Goal: Task Accomplishment & Management: Manage account settings

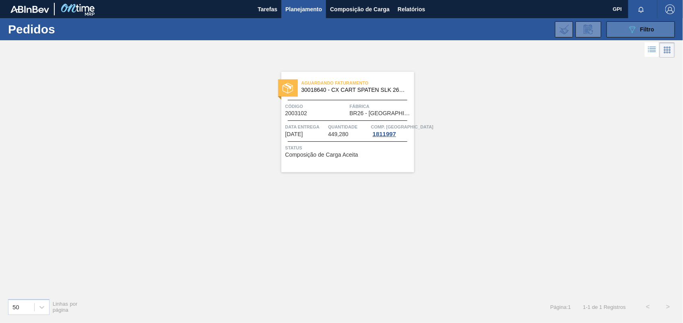
click at [644, 27] on span "Filtro" at bounding box center [647, 29] width 14 height 6
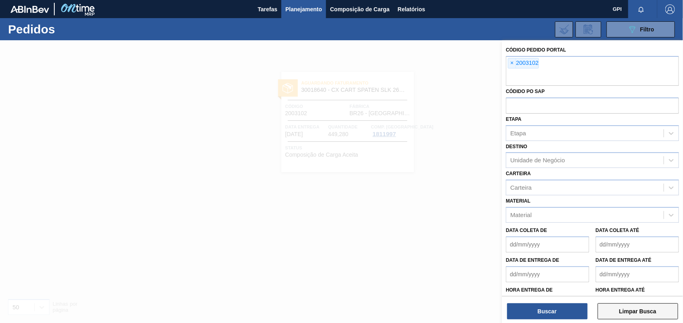
click at [626, 305] on button "Limpar Busca" at bounding box center [637, 311] width 80 height 16
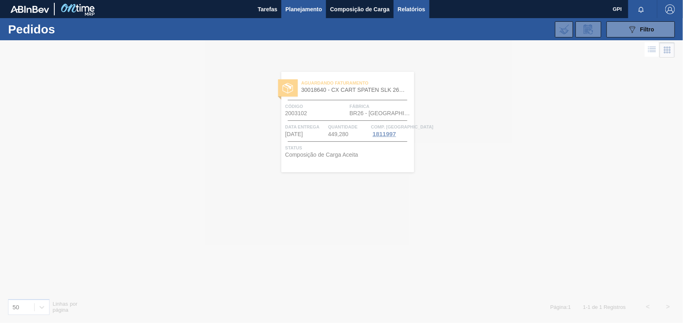
click at [411, 8] on span "Relatórios" at bounding box center [410, 9] width 27 height 10
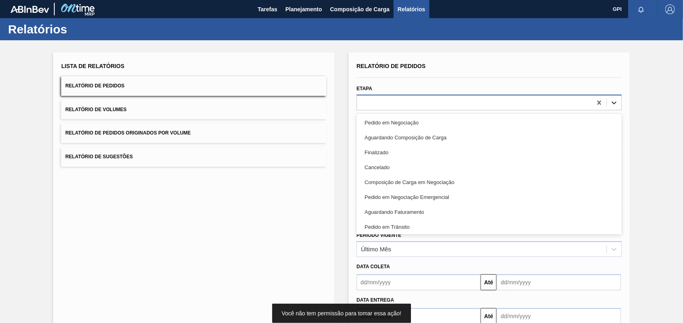
click at [615, 97] on div at bounding box center [614, 102] width 14 height 14
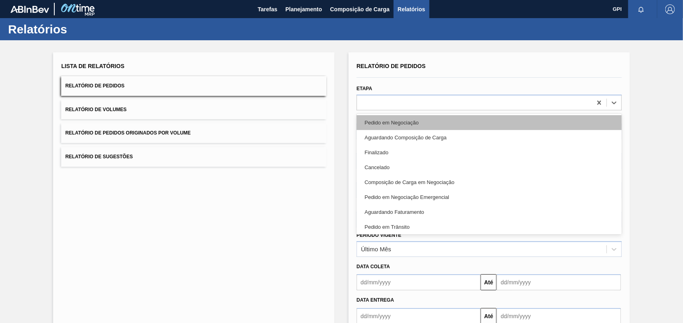
click at [457, 128] on div "Pedido em Negociação" at bounding box center [488, 122] width 265 height 15
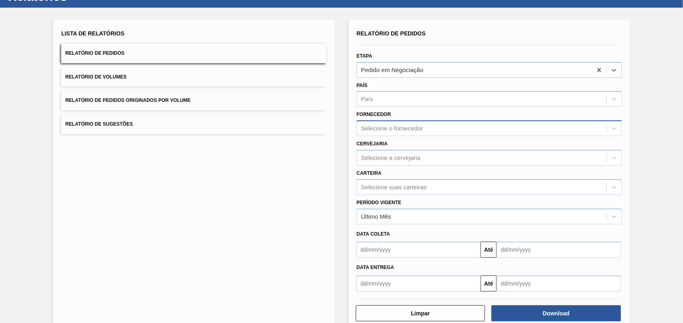
scroll to position [48, 0]
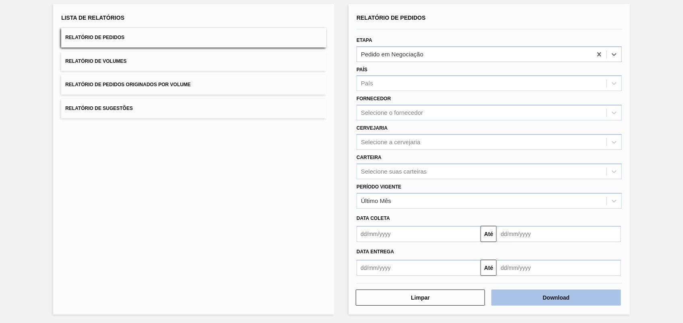
click at [591, 290] on button "Download" at bounding box center [555, 297] width 129 height 16
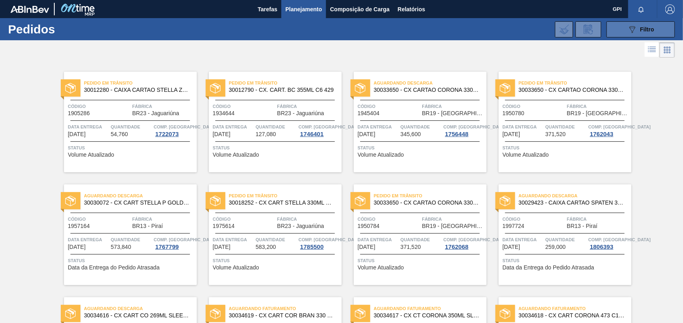
click at [638, 33] on div "089F7B8B-B2A5-4AFE-B5C0-19BA573D28AC Filtro" at bounding box center [640, 30] width 27 height 10
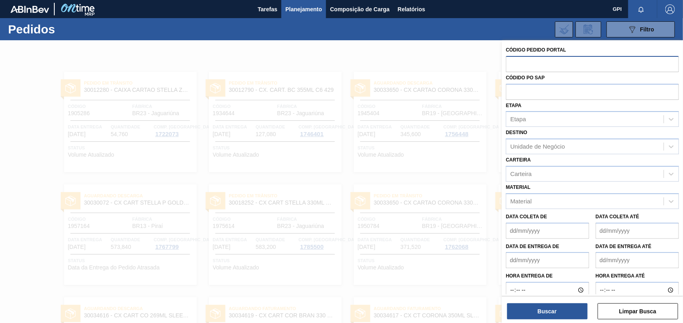
click at [514, 66] on input "text" at bounding box center [592, 63] width 173 height 15
paste input "2007709"
type input "2007709"
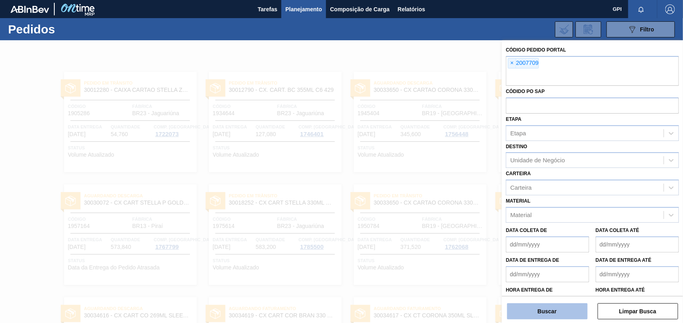
click at [567, 310] on button "Buscar" at bounding box center [547, 311] width 80 height 16
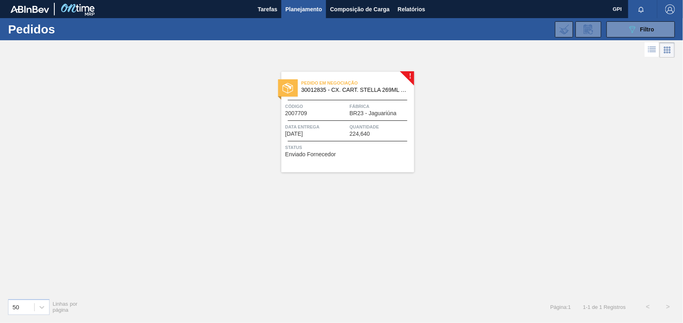
click at [329, 113] on div "Código 2007709" at bounding box center [316, 109] width 62 height 14
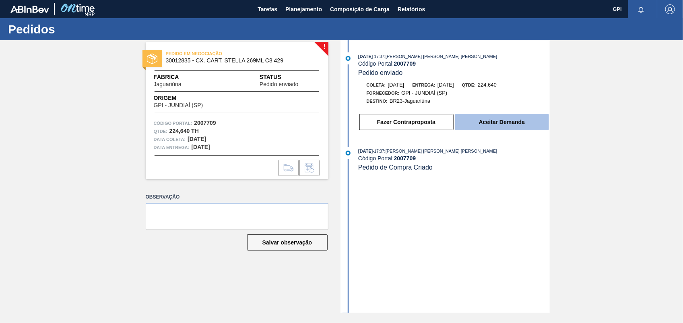
click at [536, 129] on button "Aceitar Demanda" at bounding box center [502, 122] width 94 height 16
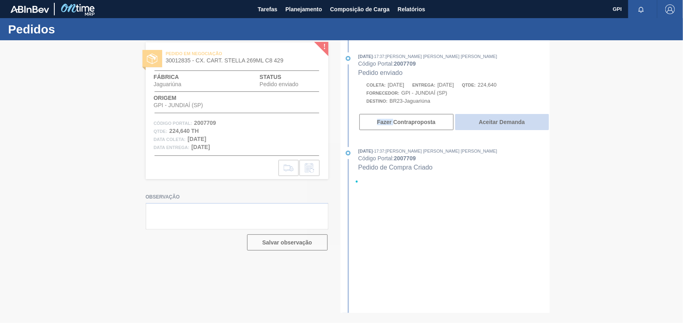
click at [536, 129] on div at bounding box center [341, 181] width 683 height 282
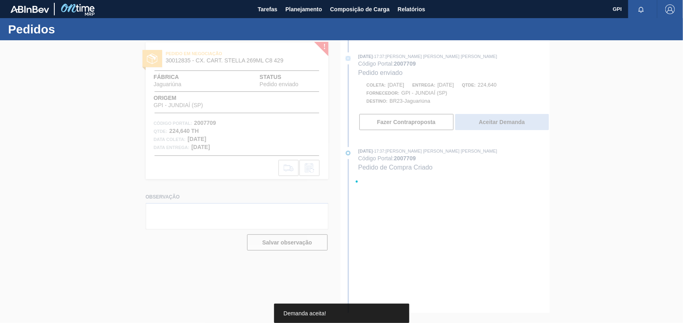
click at [536, 129] on div at bounding box center [341, 181] width 683 height 282
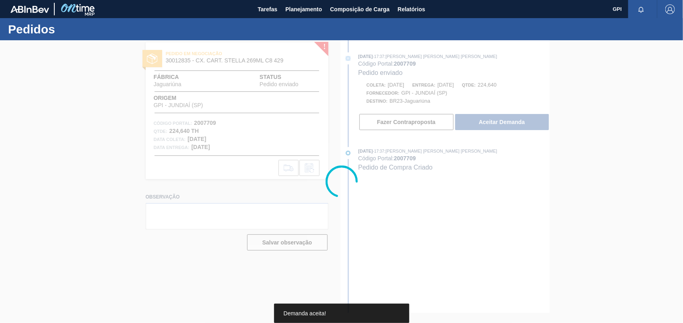
click at [536, 129] on div at bounding box center [341, 181] width 683 height 282
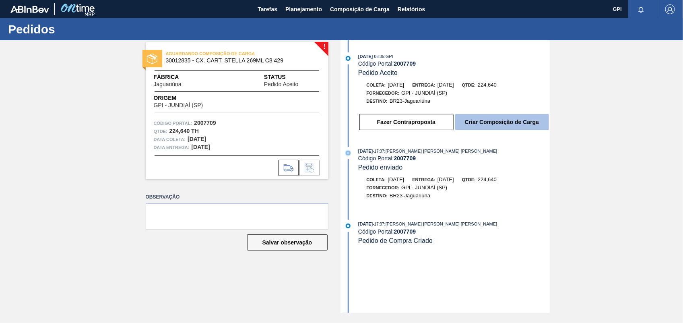
click at [536, 129] on button "Criar Composição de Carga" at bounding box center [502, 122] width 94 height 16
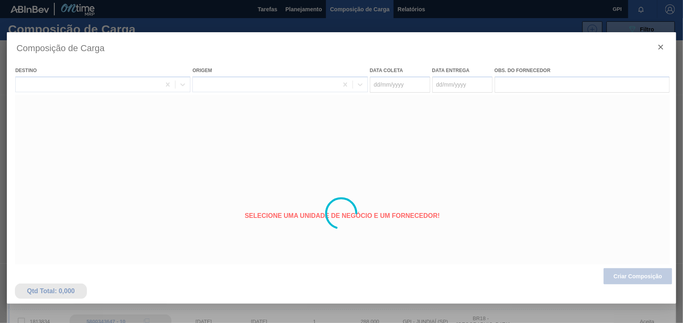
type coleta "[DATE]"
type entrega "[DATE]"
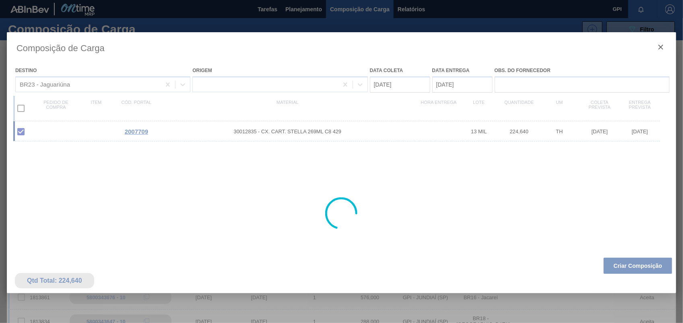
click at [634, 278] on div at bounding box center [341, 213] width 669 height 362
click at [631, 264] on button "Criar Composição" at bounding box center [637, 265] width 68 height 16
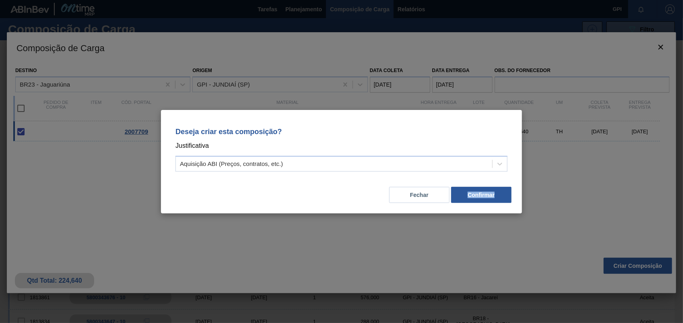
click at [631, 264] on div "Deseja criar esta composição? Justificativa Aquisição ABI (Preços, contratos, e…" at bounding box center [341, 161] width 683 height 323
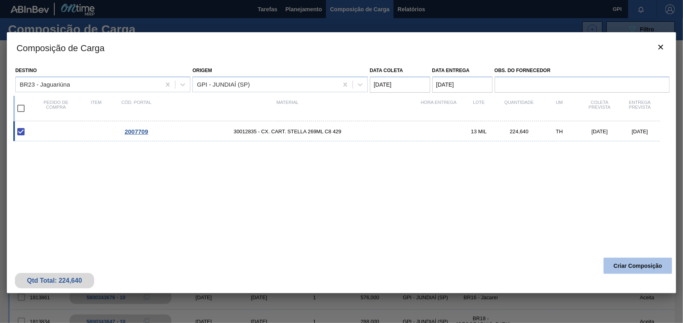
click at [627, 260] on button "Criar Composição" at bounding box center [637, 265] width 68 height 16
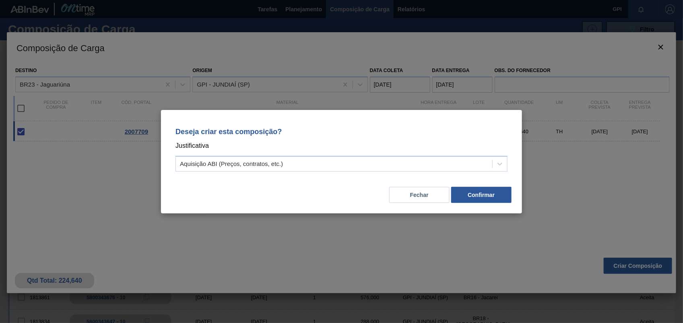
click at [487, 237] on div "Deseja criar esta composição? Justificativa Aquisição ABI (Preços, contratos, e…" at bounding box center [341, 161] width 683 height 323
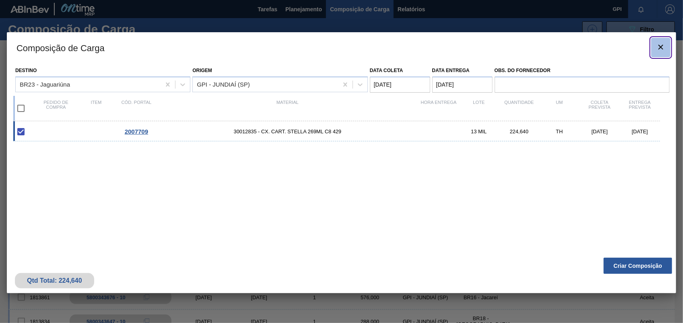
click at [663, 43] on icon "botão de ícone" at bounding box center [661, 47] width 10 height 10
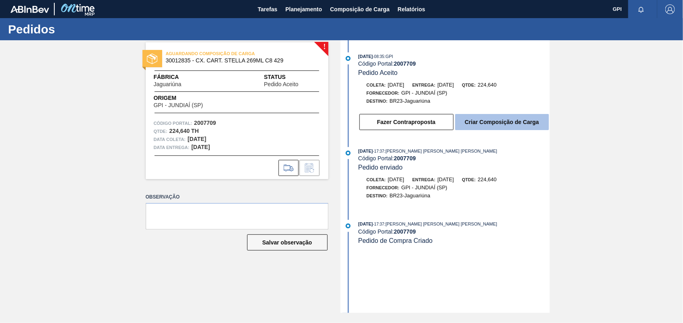
click at [529, 123] on button "Criar Composição de Carga" at bounding box center [502, 122] width 94 height 16
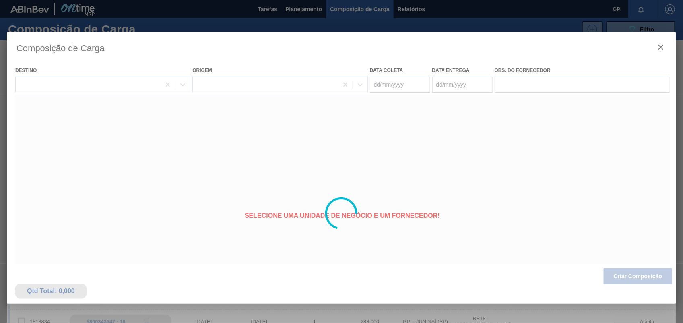
type coleta "[DATE]"
type entrega "[DATE]"
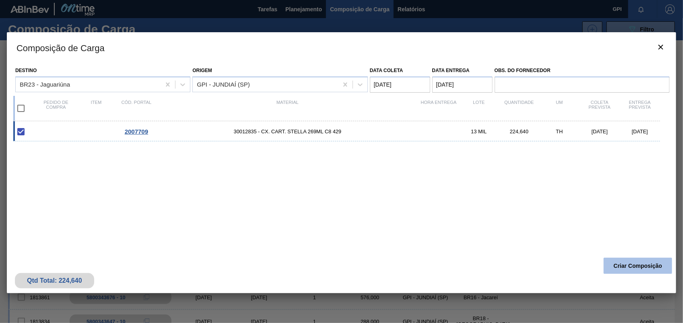
click at [640, 271] on button "Criar Composição" at bounding box center [637, 265] width 68 height 16
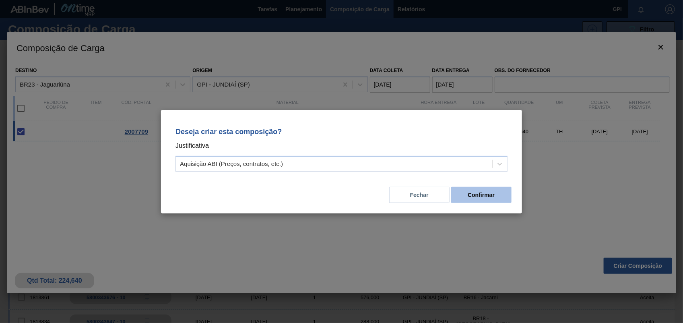
click at [475, 192] on button "Confirmar" at bounding box center [481, 195] width 60 height 16
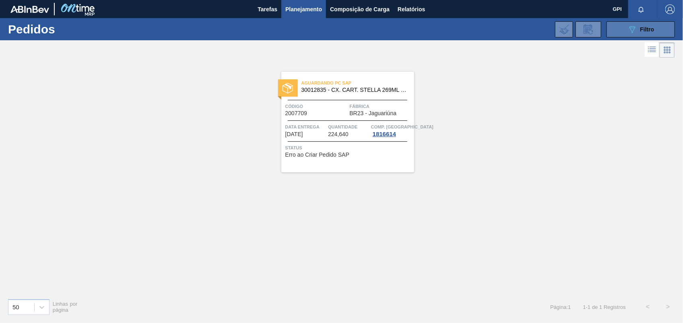
click at [629, 33] on icon "089F7B8B-B2A5-4AFE-B5C0-19BA573D28AC" at bounding box center [632, 30] width 10 height 10
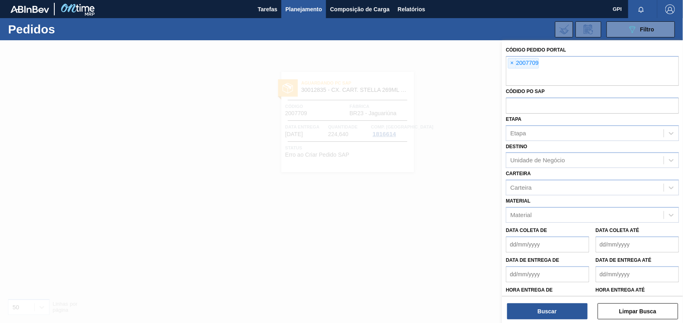
click at [503, 85] on div "Código Pedido Portal × 2007709 Códido PO SAP Etapa Etapa Destino Unidade de Neg…" at bounding box center [592, 182] width 181 height 285
click at [372, 115] on div at bounding box center [341, 201] width 683 height 323
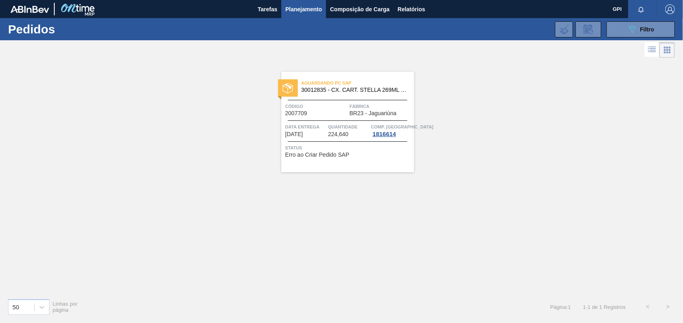
click at [372, 115] on span "BR23 - Jaguariúna" at bounding box center [373, 113] width 47 height 6
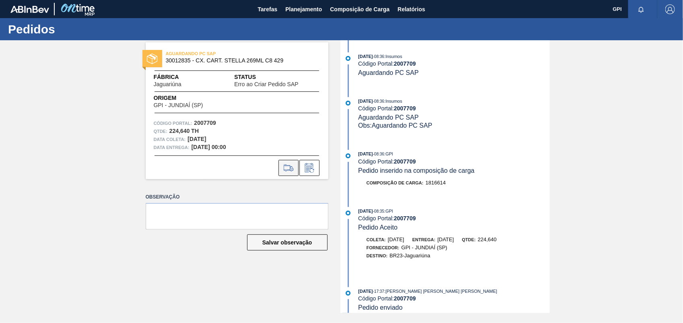
click at [290, 170] on icon at bounding box center [288, 168] width 13 height 10
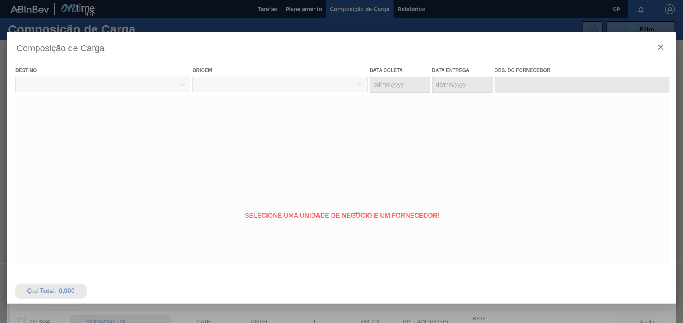
type coleta "[DATE]"
type entrega "[DATE]"
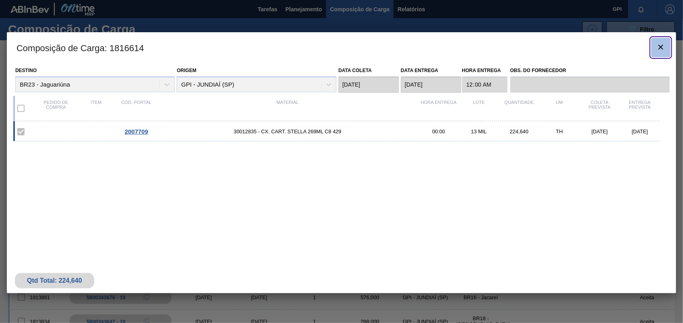
click at [657, 49] on icon "botão de ícone" at bounding box center [661, 47] width 10 height 10
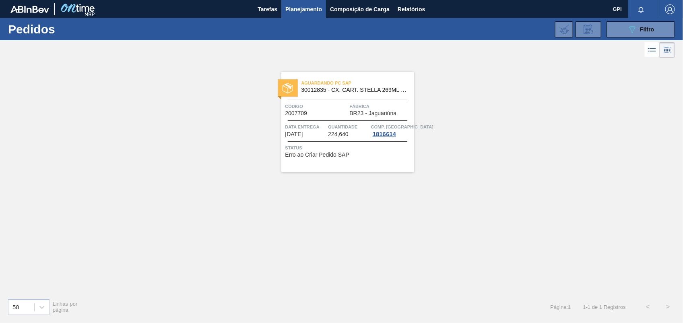
click at [332, 104] on span "Código" at bounding box center [316, 106] width 62 height 8
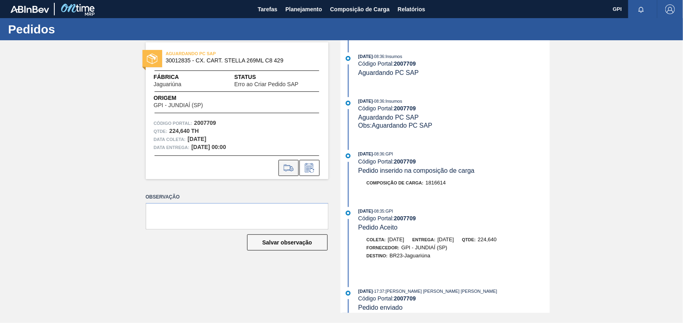
click at [286, 169] on icon at bounding box center [288, 168] width 13 height 10
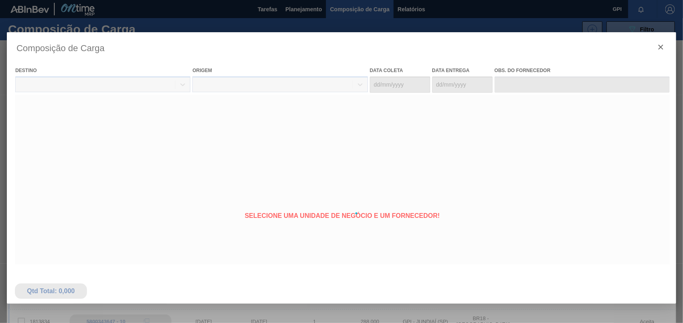
type coleta "[DATE]"
type entrega "[DATE]"
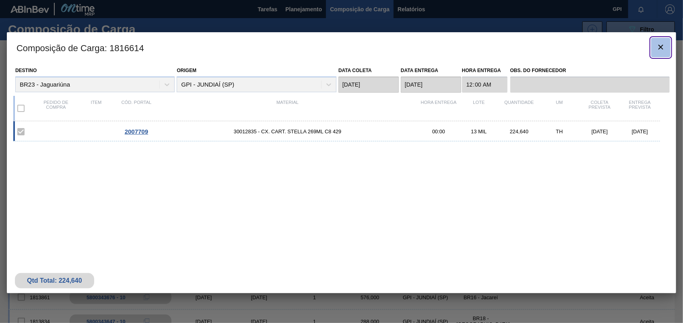
click at [662, 52] on clb-icon "botão de ícone" at bounding box center [661, 47] width 10 height 11
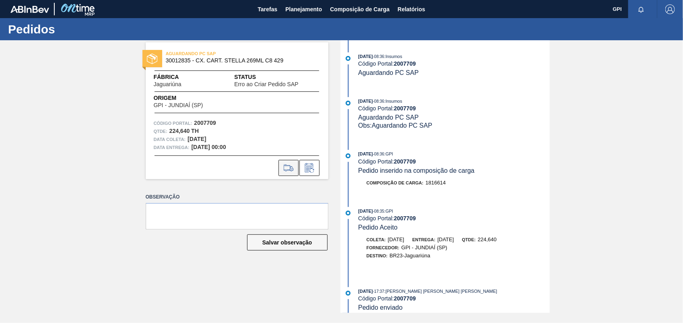
click at [294, 168] on icon at bounding box center [288, 168] width 13 height 10
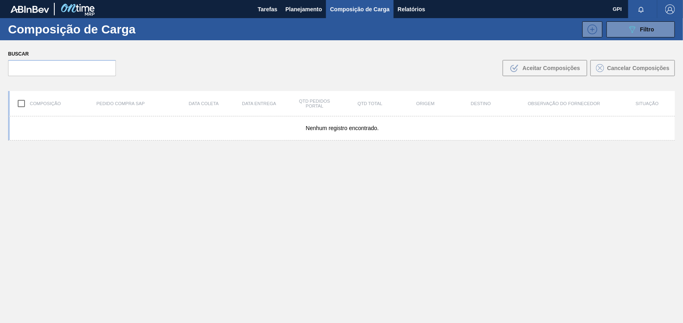
click at [294, 168] on div "Nenhum registro encontrado." at bounding box center [341, 238] width 667 height 244
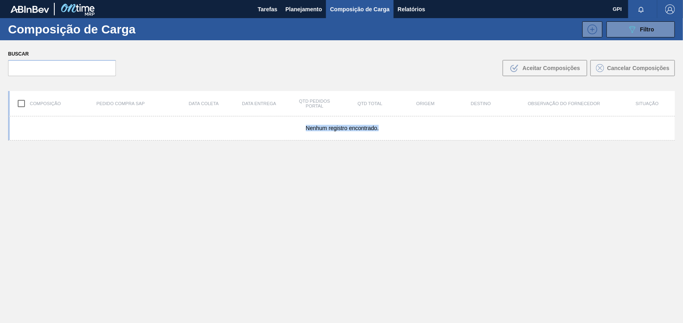
click at [294, 168] on div "Nenhum registro encontrado." at bounding box center [341, 238] width 667 height 244
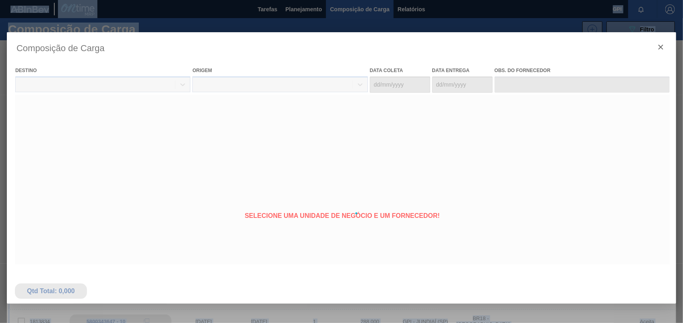
type coleta "[DATE]"
type entrega "[DATE]"
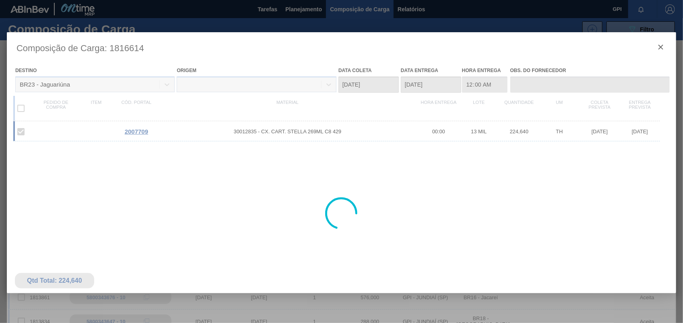
drag, startPoint x: 293, startPoint y: 168, endPoint x: 264, endPoint y: 163, distance: 29.4
click at [264, 163] on div at bounding box center [341, 213] width 669 height 362
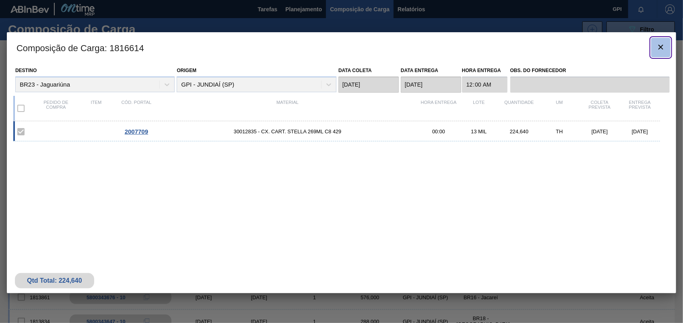
click at [664, 45] on icon "botão de ícone" at bounding box center [661, 47] width 10 height 10
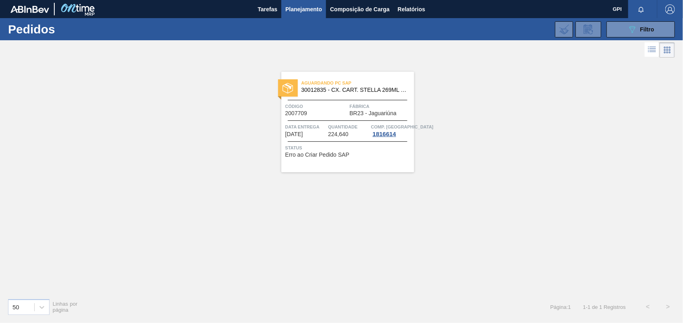
click at [319, 103] on span "Código" at bounding box center [316, 106] width 62 height 8
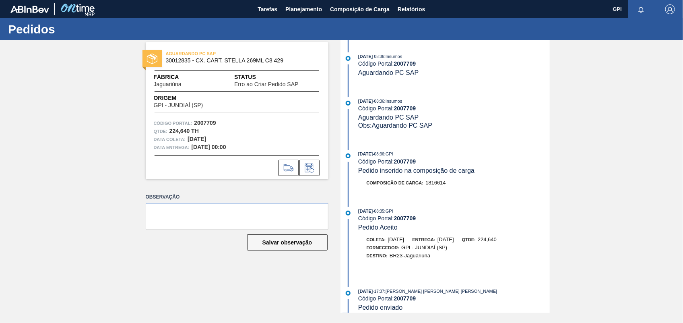
click at [274, 164] on div at bounding box center [237, 168] width 183 height 16
click at [290, 163] on icon at bounding box center [288, 168] width 13 height 10
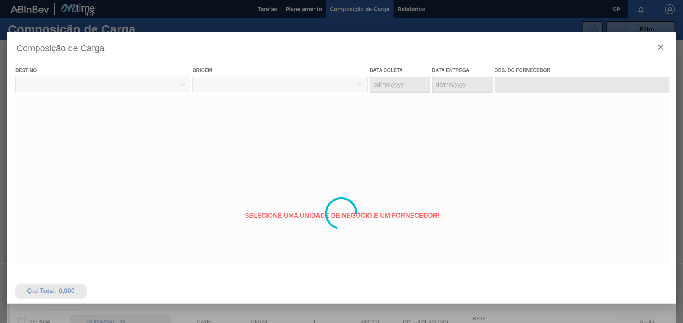
click at [430, 280] on div at bounding box center [341, 213] width 669 height 362
type coleta "[DATE]"
type entrega "[DATE]"
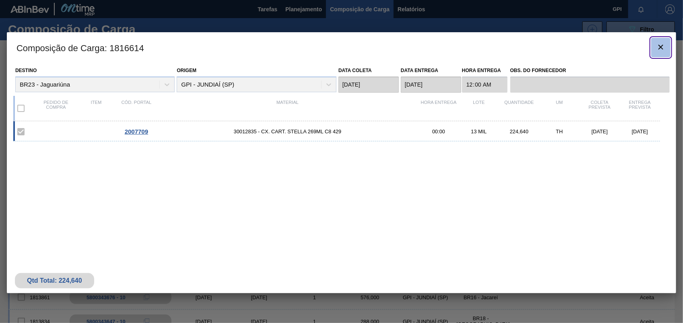
click at [654, 40] on button "botão de ícone" at bounding box center [660, 47] width 19 height 19
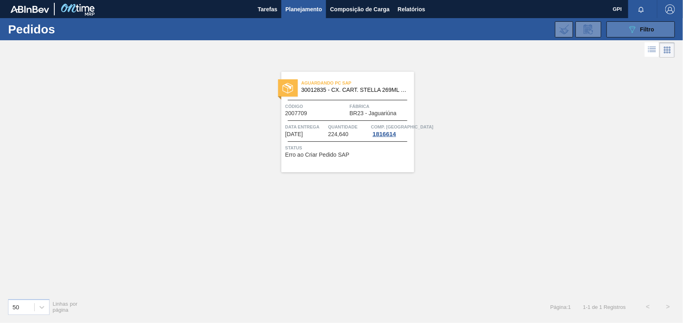
click at [649, 36] on button "089F7B8B-B2A5-4AFE-B5C0-19BA573D28AC Filtro" at bounding box center [640, 29] width 68 height 16
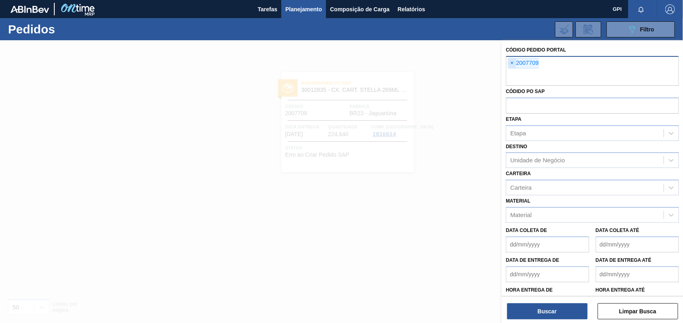
click at [513, 63] on span "×" at bounding box center [512, 63] width 8 height 10
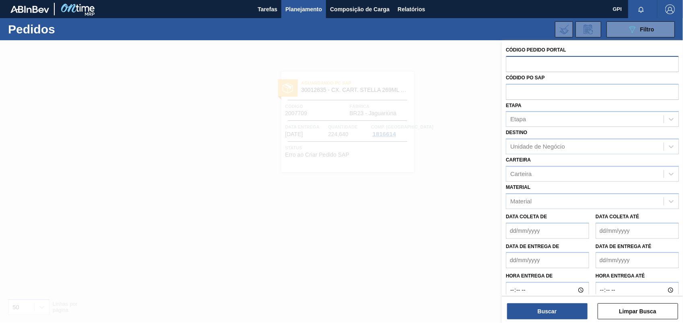
paste input "2007554"
type input "2007554"
click at [552, 312] on button "Buscar" at bounding box center [547, 311] width 80 height 16
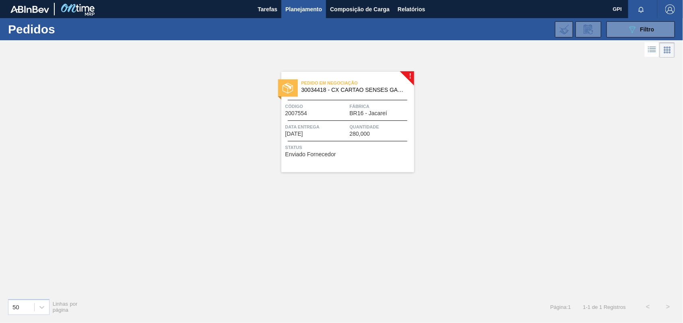
click at [340, 111] on div "Código 2007554" at bounding box center [316, 109] width 62 height 14
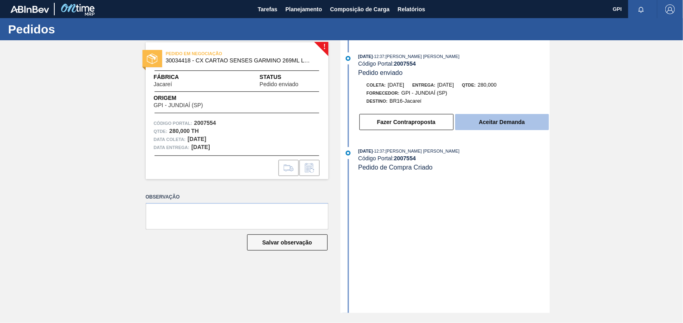
click at [532, 128] on button "Aceitar Demanda" at bounding box center [502, 122] width 94 height 16
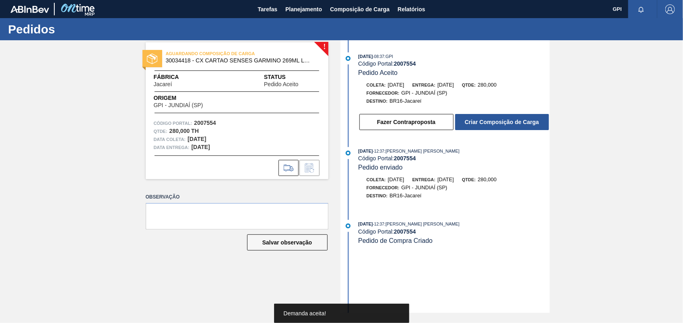
click at [532, 128] on button "Criar Composição de Carga" at bounding box center [502, 122] width 94 height 16
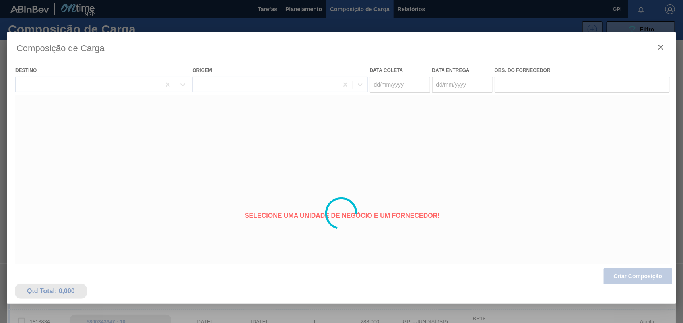
type coleta "[DATE]"
type entrega "[DATE]"
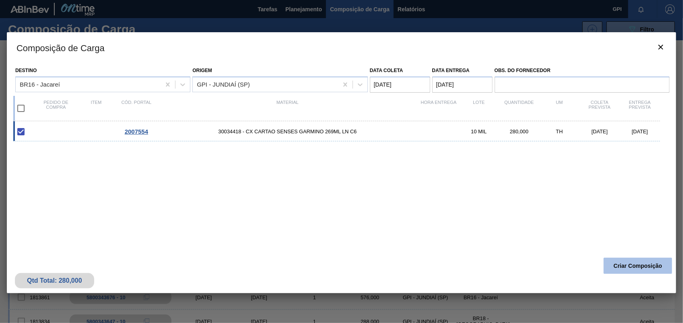
click at [628, 266] on button "Criar Composição" at bounding box center [637, 265] width 68 height 16
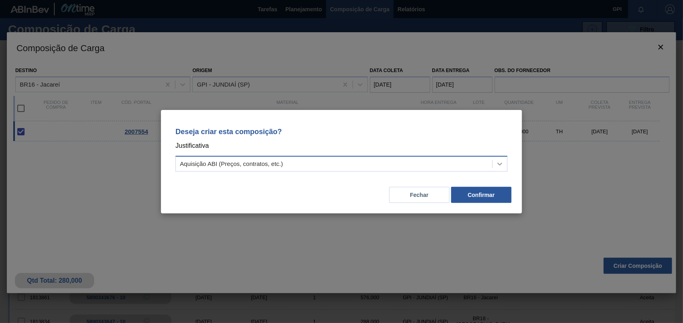
click at [501, 156] on div at bounding box center [499, 163] width 14 height 14
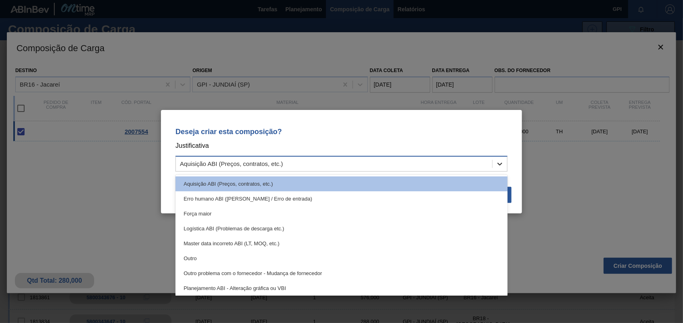
click at [503, 161] on icon at bounding box center [500, 164] width 8 height 8
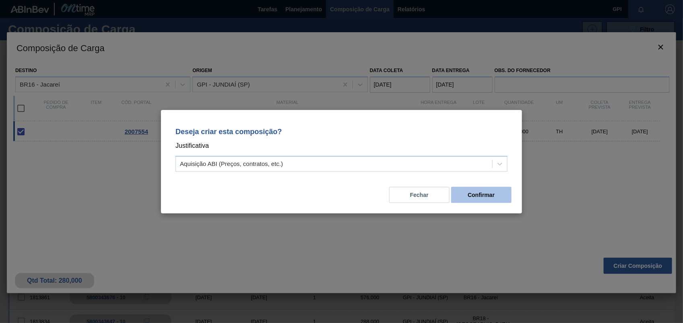
click at [503, 196] on button "Confirmar" at bounding box center [481, 195] width 60 height 16
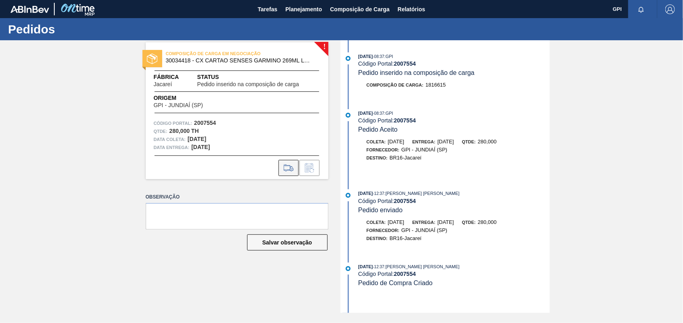
click at [292, 166] on icon at bounding box center [288, 168] width 13 height 10
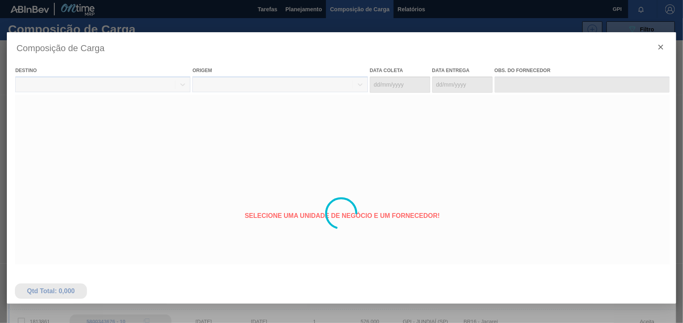
type coleta "[DATE]"
type entrega "[DATE]"
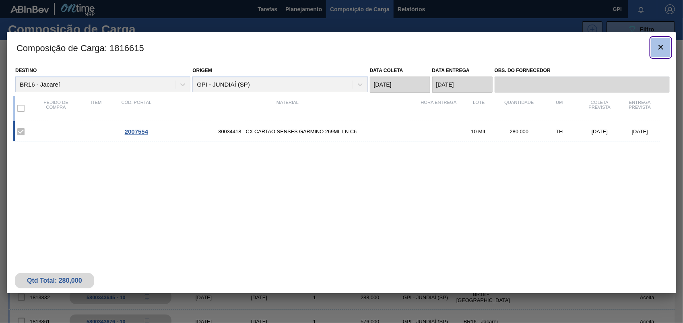
click at [659, 49] on icon "botão de ícone" at bounding box center [660, 47] width 5 height 5
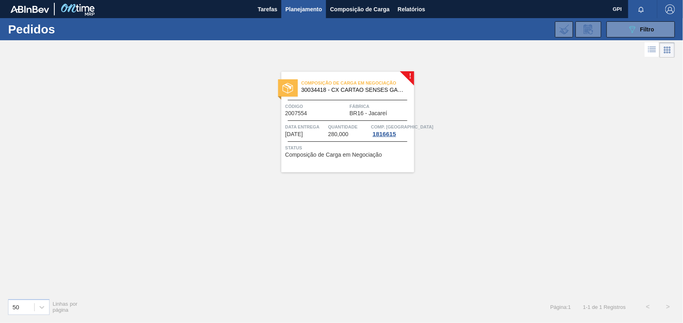
click at [337, 107] on span "Código" at bounding box center [316, 106] width 62 height 8
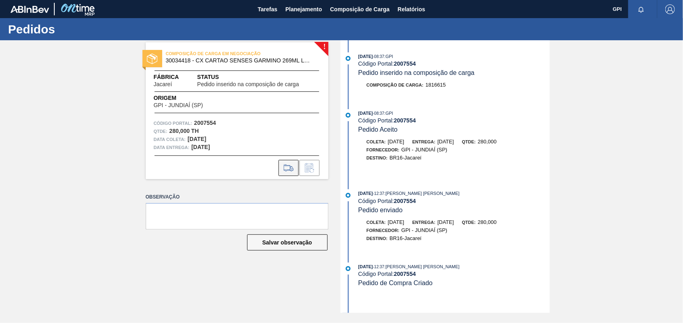
click at [290, 161] on button at bounding box center [288, 168] width 20 height 16
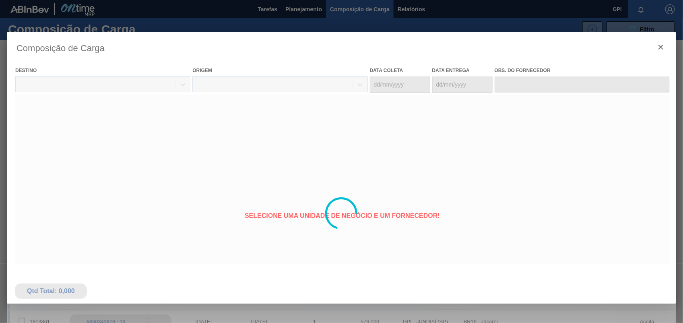
type coleta "[DATE]"
type entrega "[DATE]"
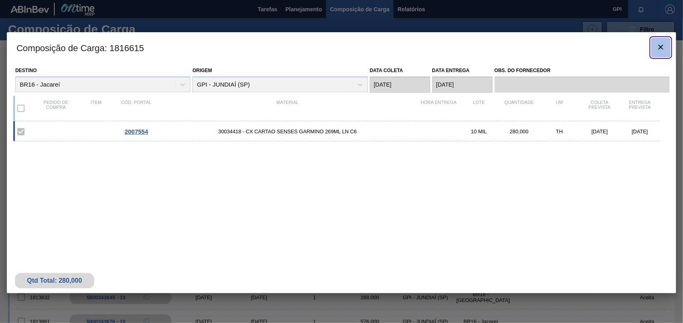
click at [664, 51] on icon "botão de ícone" at bounding box center [661, 47] width 10 height 10
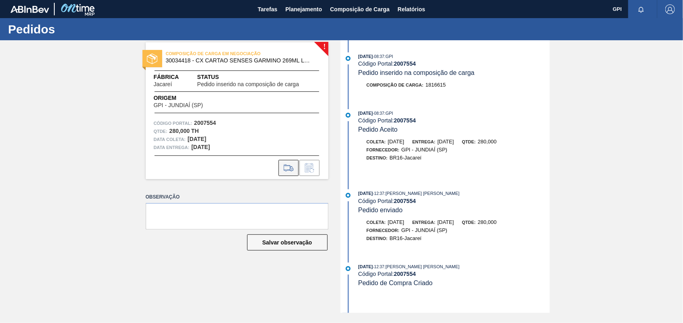
click at [290, 172] on icon at bounding box center [288, 168] width 13 height 10
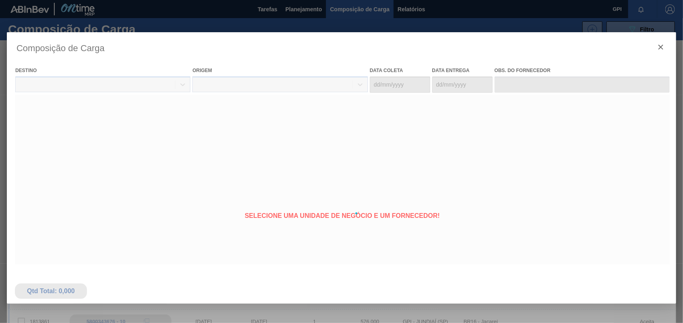
type coleta "[DATE]"
type entrega "[DATE]"
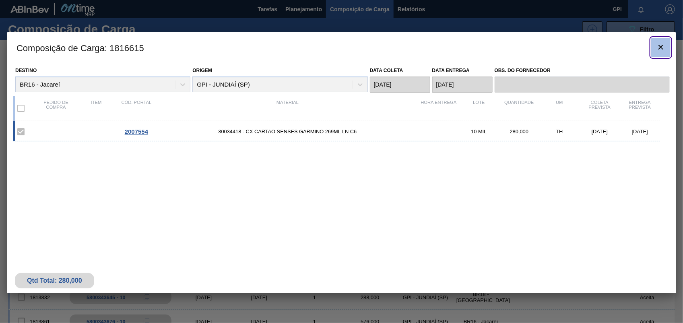
click at [666, 56] on button "botão de ícone" at bounding box center [660, 47] width 19 height 19
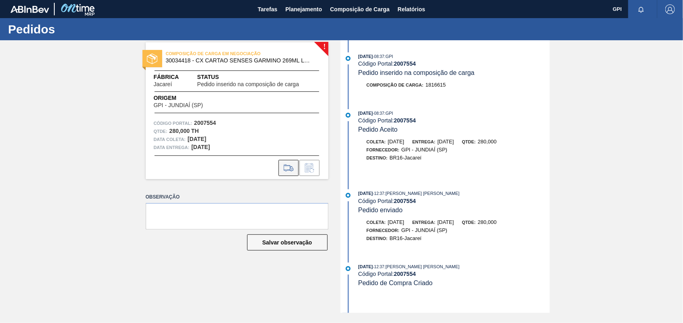
click at [286, 165] on icon at bounding box center [288, 168] width 9 height 6
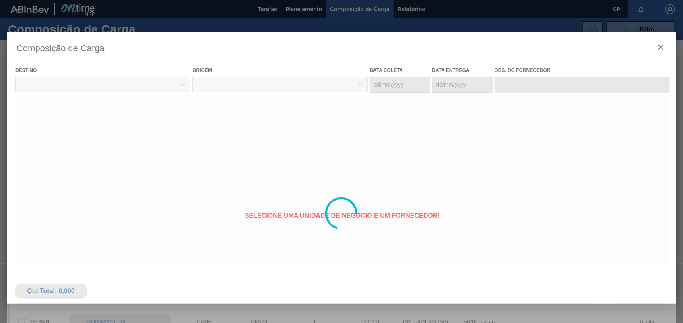
type coleta "[DATE]"
type entrega "[DATE]"
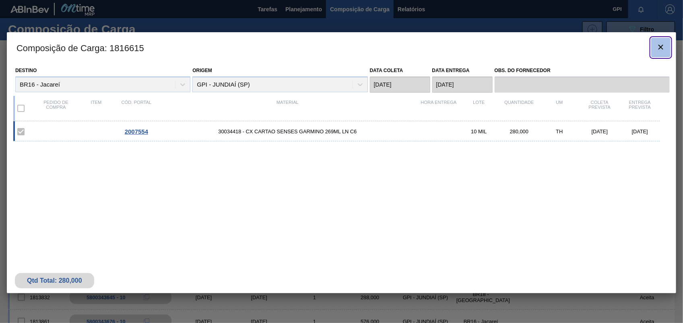
click at [653, 45] on button "botão de ícone" at bounding box center [660, 47] width 19 height 19
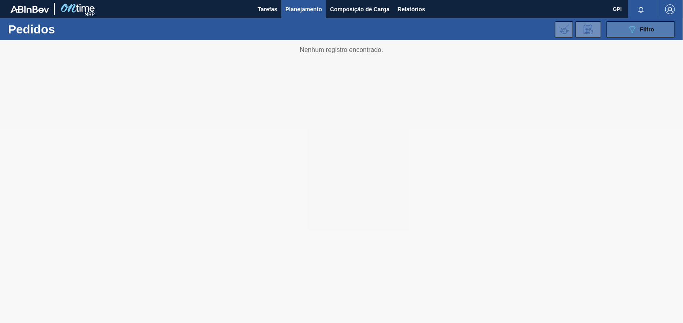
click at [622, 34] on button "089F7B8B-B2A5-4AFE-B5C0-19BA573D28AC Filtro" at bounding box center [640, 29] width 68 height 16
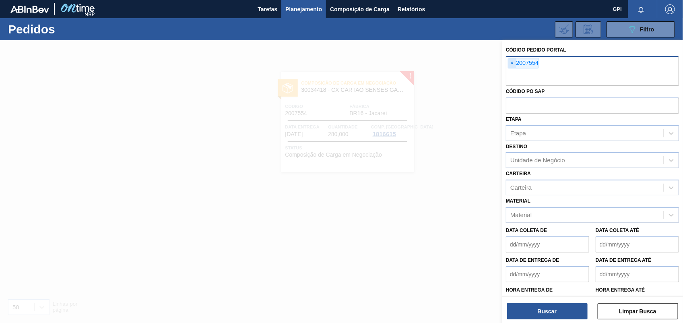
click at [510, 62] on span "×" at bounding box center [512, 63] width 8 height 10
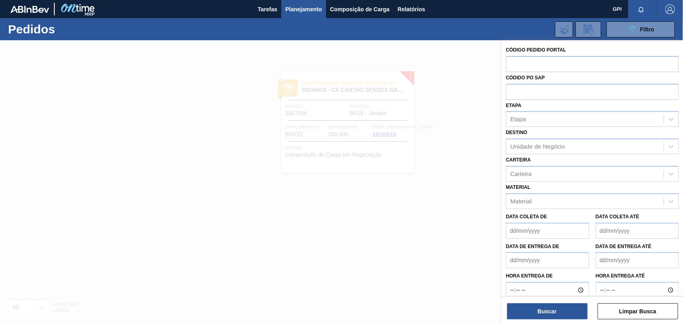
paste input "2008204"
type input "2008204"
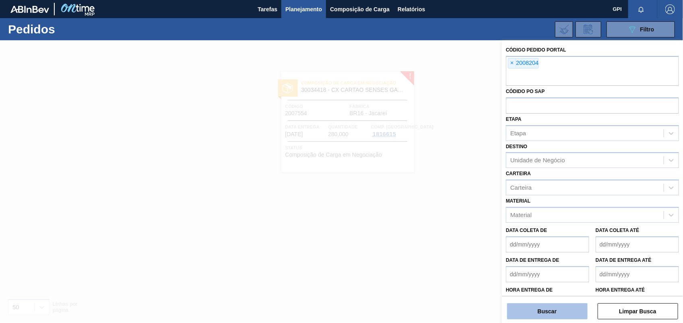
click at [556, 306] on button "Buscar" at bounding box center [547, 311] width 80 height 16
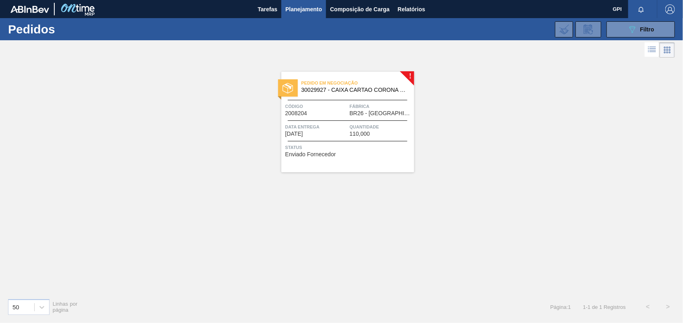
click at [326, 107] on span "Código" at bounding box center [316, 106] width 62 height 8
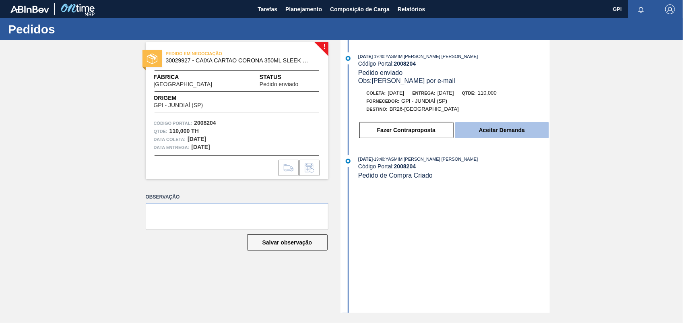
click at [540, 132] on button "Aceitar Demanda" at bounding box center [502, 130] width 94 height 16
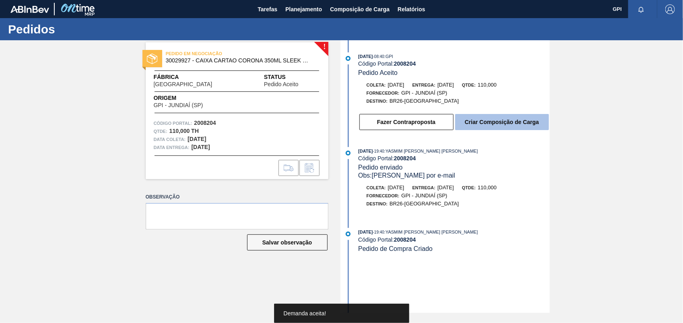
click at [538, 130] on button "Criar Composição de Carga" at bounding box center [502, 122] width 94 height 16
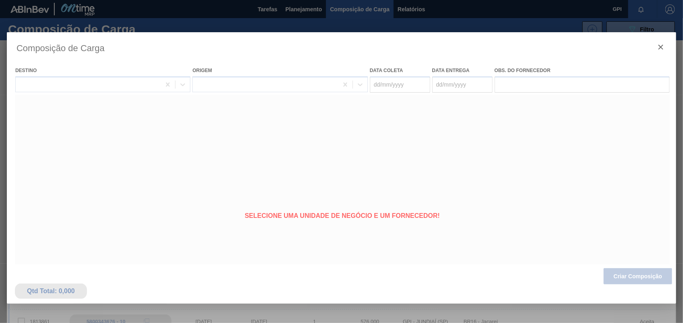
type coleta "[DATE]"
type entrega "[DATE]"
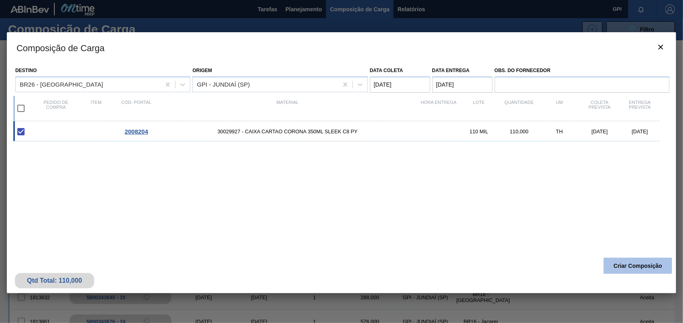
click at [667, 264] on button "Criar Composição" at bounding box center [637, 265] width 68 height 16
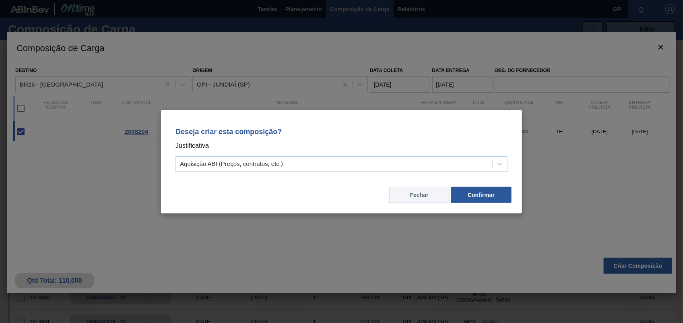
click at [418, 196] on button "Fechar" at bounding box center [419, 195] width 60 height 16
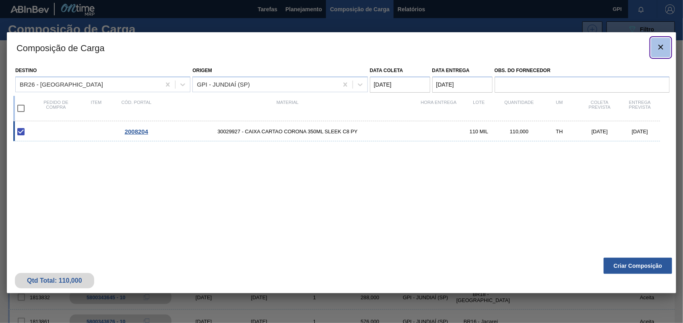
click at [657, 42] on icon "botão de ícone" at bounding box center [661, 47] width 10 height 10
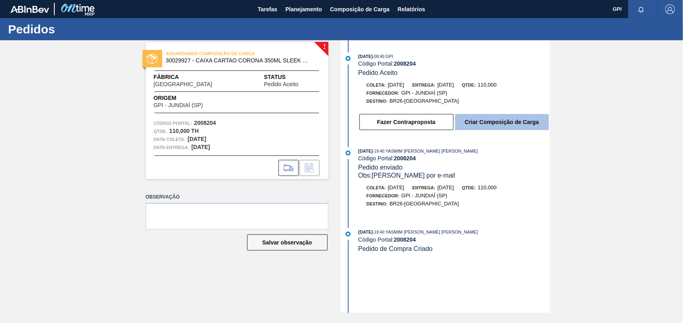
click at [509, 126] on button "Criar Composição de Carga" at bounding box center [502, 122] width 94 height 16
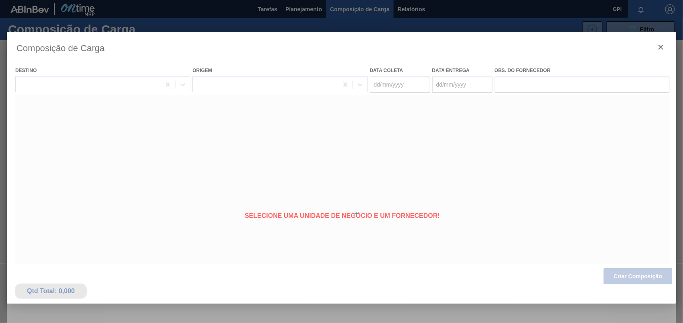
type coleta "[DATE]"
type entrega "[DATE]"
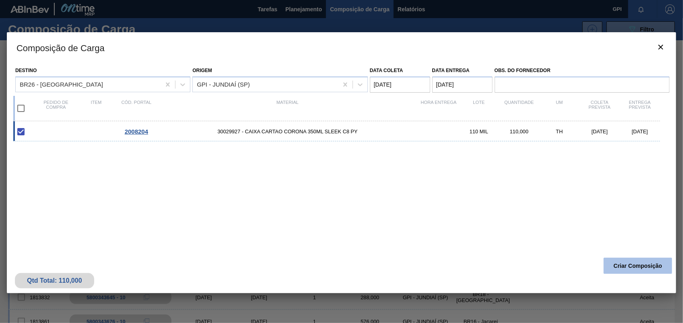
click at [658, 268] on button "Criar Composição" at bounding box center [637, 265] width 68 height 16
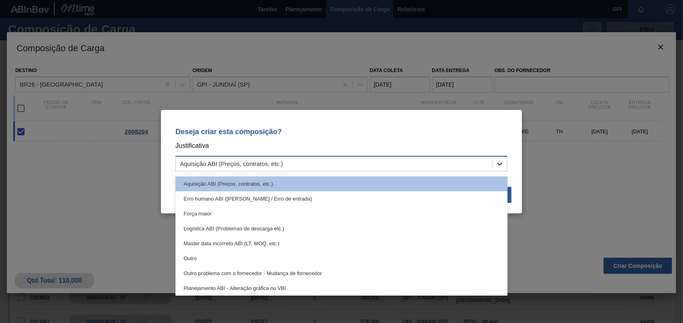
click at [502, 164] on icon at bounding box center [500, 164] width 8 height 8
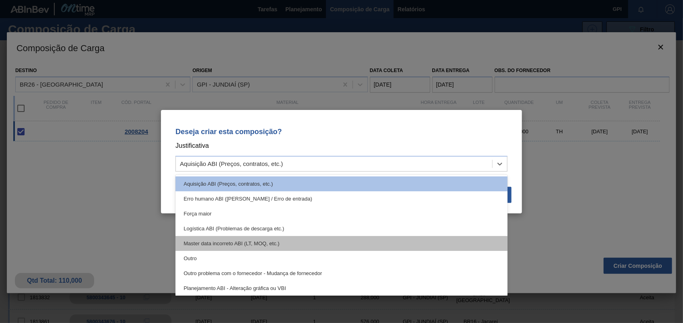
drag, startPoint x: 505, startPoint y: 198, endPoint x: 497, endPoint y: 250, distance: 52.2
click at [497, 250] on div "Aquisição ABI (Preços, contratos, etc.) Erro humano ABI (Cálculo / Erro de entr…" at bounding box center [341, 235] width 332 height 121
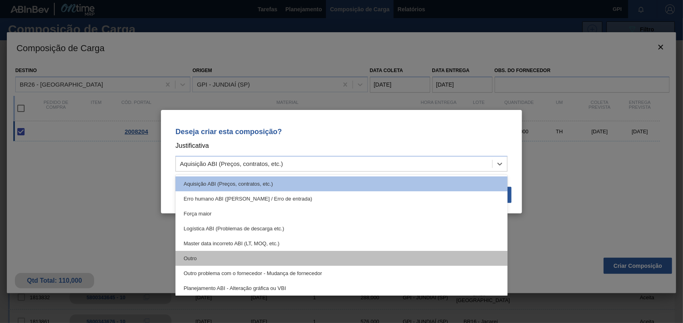
click at [388, 262] on div "Outro" at bounding box center [341, 258] width 332 height 15
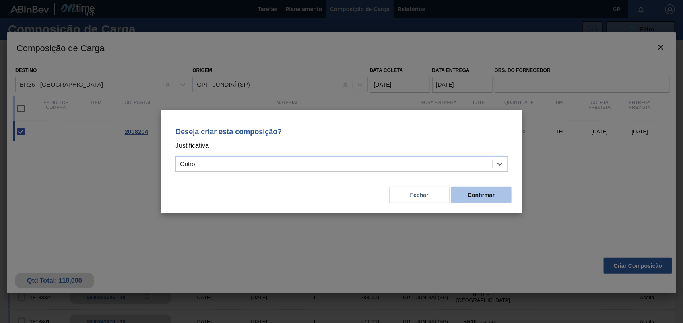
click at [506, 199] on button "Confirmar" at bounding box center [481, 195] width 60 height 16
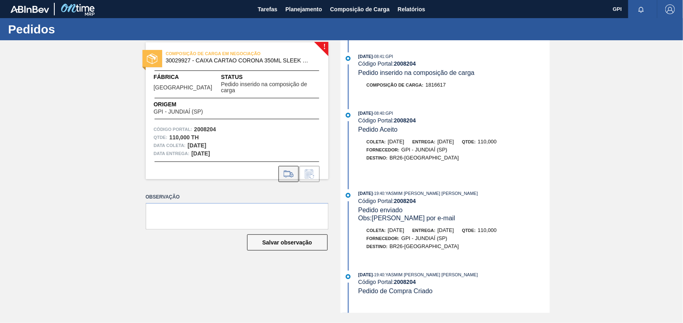
click at [294, 169] on icon at bounding box center [288, 174] width 13 height 10
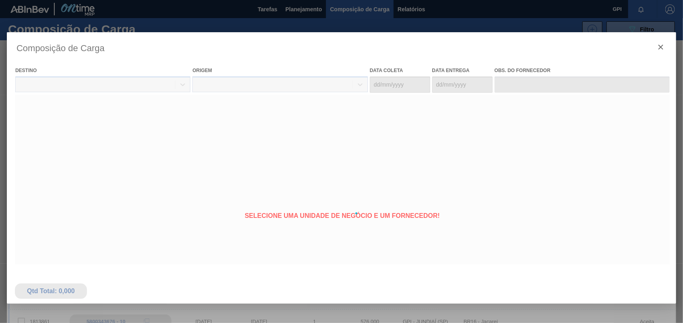
type coleta "[DATE]"
type entrega "[DATE]"
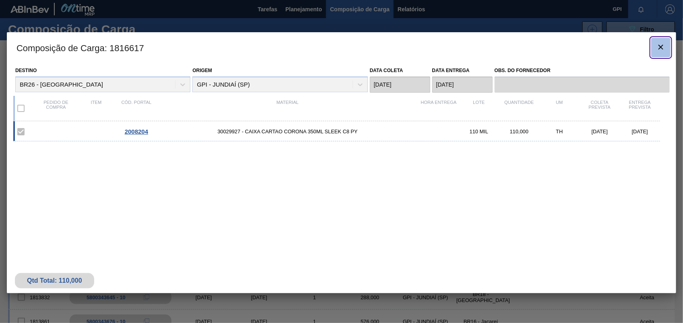
click at [662, 51] on icon "botão de ícone" at bounding box center [661, 47] width 10 height 10
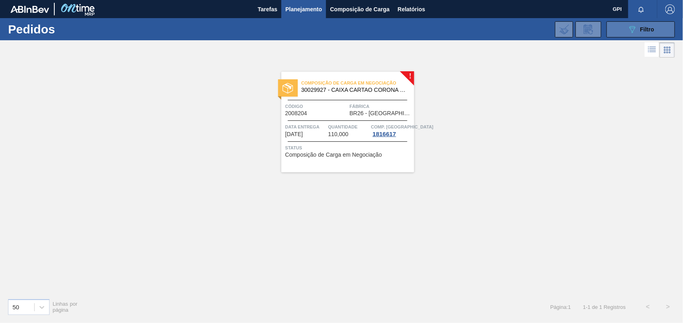
click at [644, 29] on span "Filtro" at bounding box center [647, 29] width 14 height 6
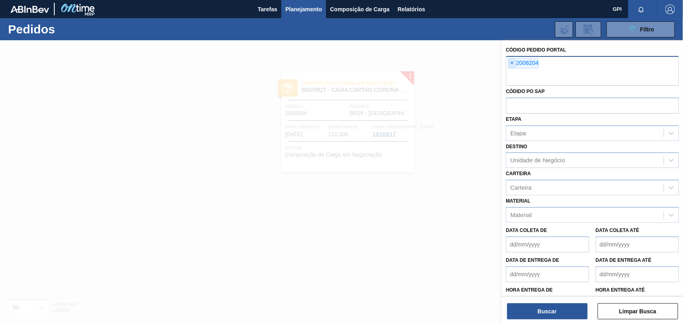
click at [513, 58] on span "×" at bounding box center [512, 63] width 8 height 10
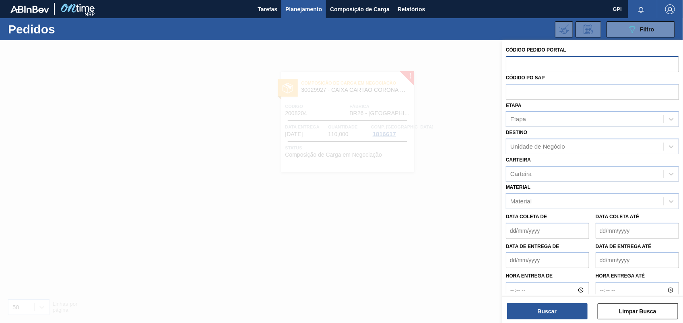
paste input "text"
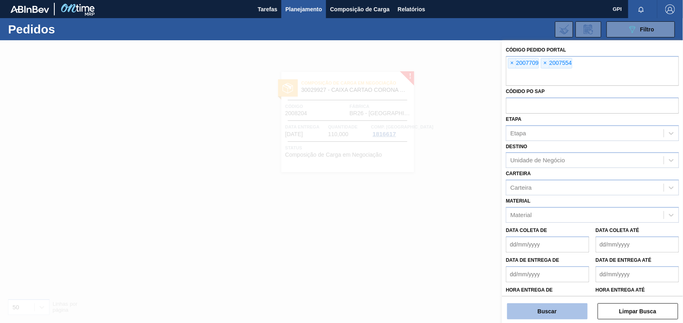
click at [546, 309] on button "Buscar" at bounding box center [547, 311] width 80 height 16
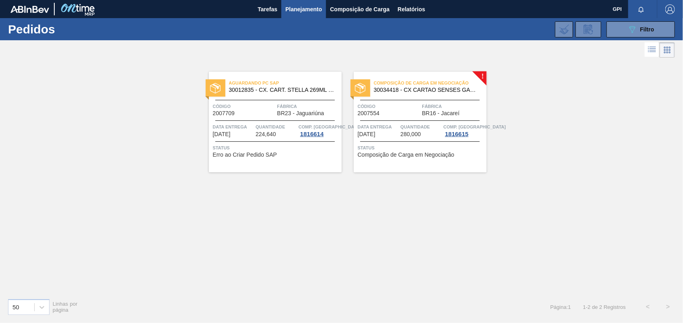
click at [266, 119] on div "Aguardando PC SAP 30012835 - CX. CART. STELLA 269ML C8 429 Código 2007709 Fábri…" at bounding box center [275, 122] width 133 height 101
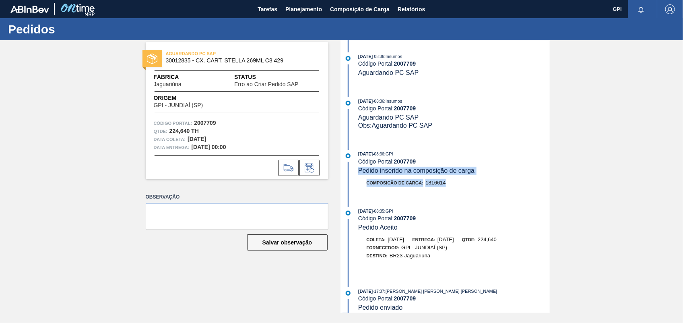
drag, startPoint x: 550, startPoint y: 164, endPoint x: 550, endPoint y: 177, distance: 13.7
click at [550, 177] on div "AGUARDANDO PC SAP 30012835 - CX. CART. STELLA 269ML C8 429 Fábrica Jaguariúna S…" at bounding box center [341, 176] width 683 height 272
click at [583, 203] on div "AGUARDANDO PC SAP 30012835 - CX. CART. STELLA 269ML C8 429 Fábrica Jaguariúna S…" at bounding box center [341, 176] width 683 height 272
click at [292, 169] on icon at bounding box center [288, 168] width 13 height 10
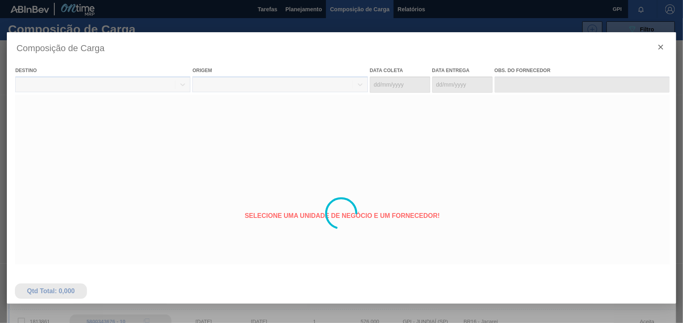
type coleta "[DATE]"
type entrega "[DATE]"
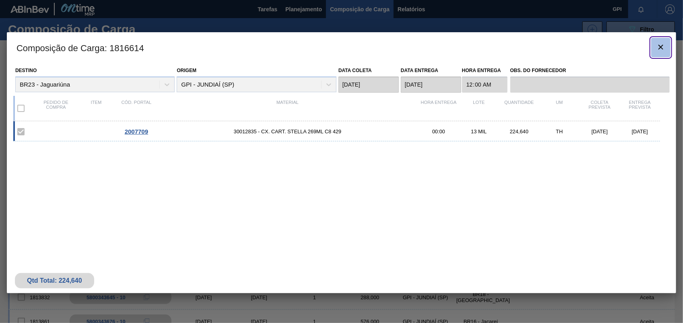
click at [659, 54] on button "botão de ícone" at bounding box center [660, 47] width 19 height 19
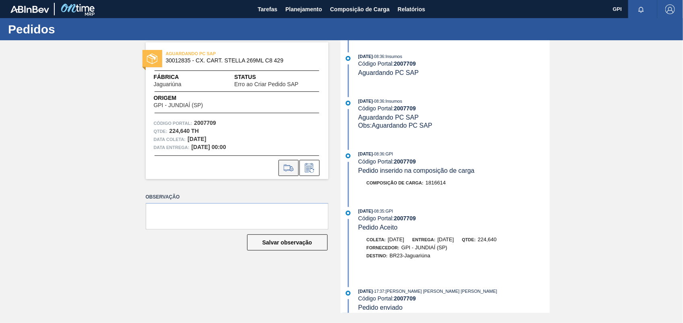
click at [294, 170] on icon at bounding box center [288, 168] width 13 height 10
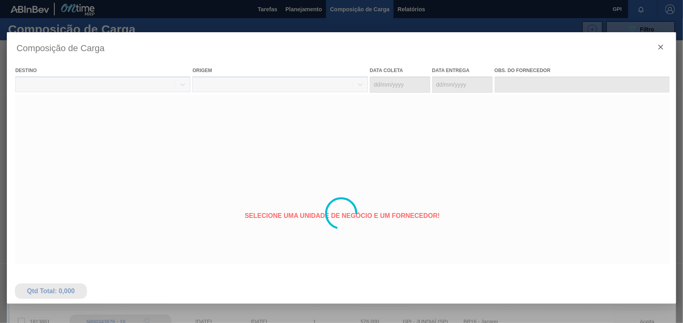
type coleta "[DATE]"
type entrega "[DATE]"
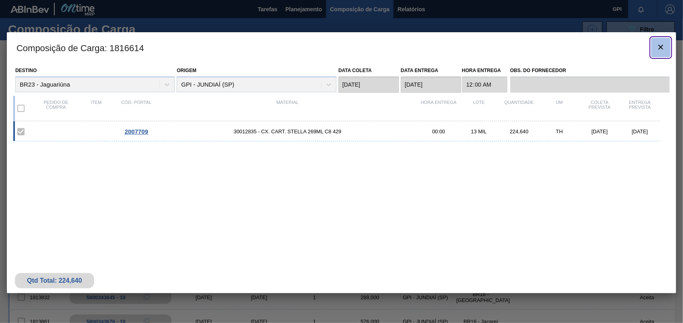
click at [664, 43] on button "botão de ícone" at bounding box center [660, 47] width 19 height 19
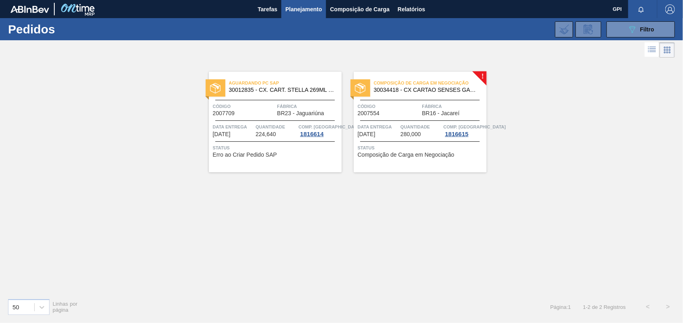
click at [402, 118] on div "Composição de Carga em Negociação 30034418 - CX CARTAO SENSES GARMINO 269ML LN …" at bounding box center [420, 122] width 133 height 101
click at [258, 109] on span "Código" at bounding box center [244, 106] width 62 height 8
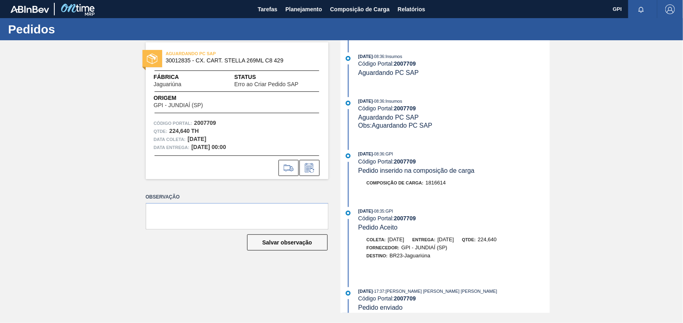
scroll to position [85, 0]
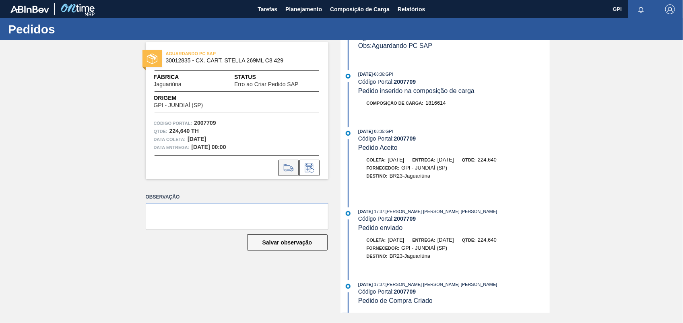
click at [286, 161] on button at bounding box center [288, 168] width 20 height 16
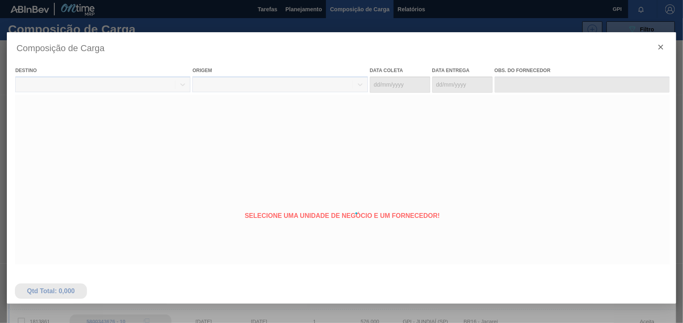
type coleta "[DATE]"
type entrega "[DATE]"
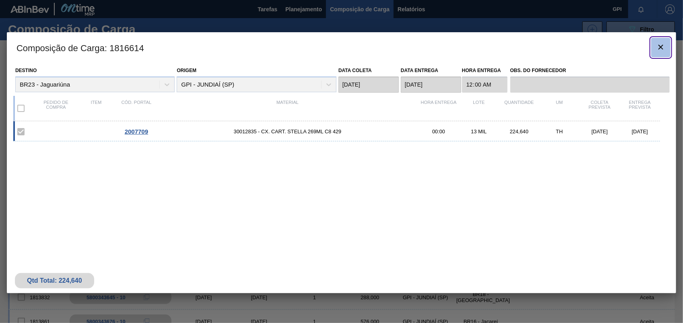
click at [662, 43] on icon "botão de ícone" at bounding box center [661, 47] width 10 height 10
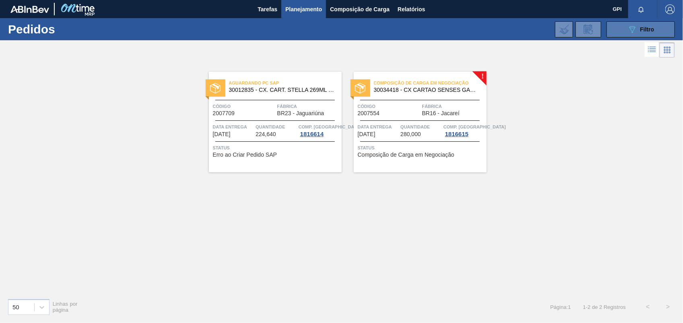
click at [638, 33] on div "089F7B8B-B2A5-4AFE-B5C0-19BA573D28AC Filtro" at bounding box center [640, 30] width 27 height 10
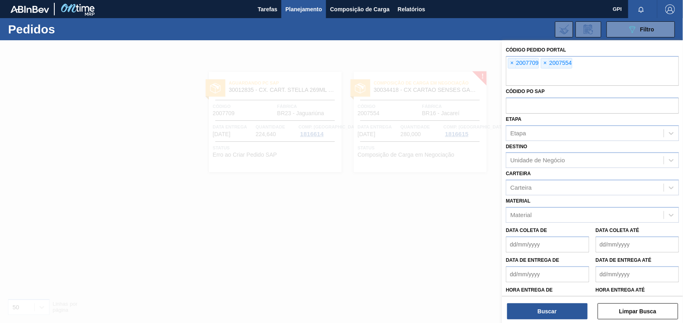
click at [383, 58] on div at bounding box center [341, 201] width 683 height 323
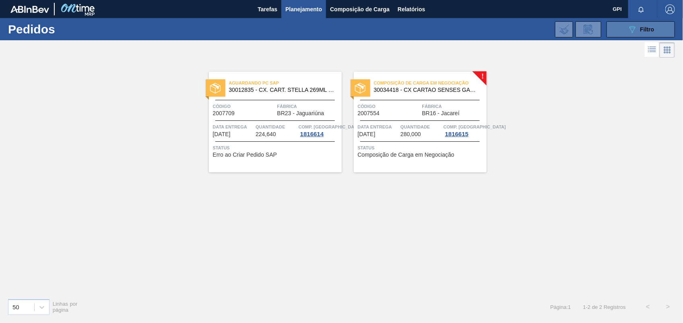
click at [612, 29] on button "089F7B8B-B2A5-4AFE-B5C0-19BA573D28AC Filtro" at bounding box center [640, 29] width 68 height 16
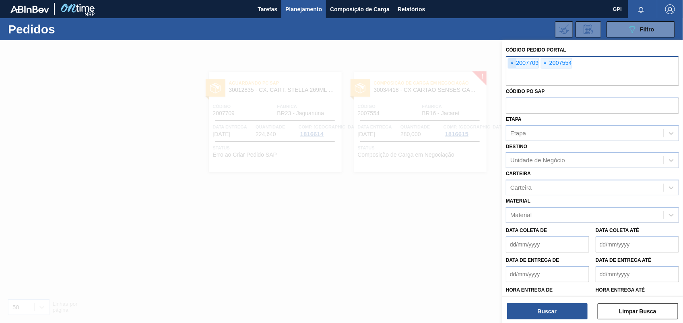
click at [514, 62] on span "×" at bounding box center [512, 63] width 8 height 10
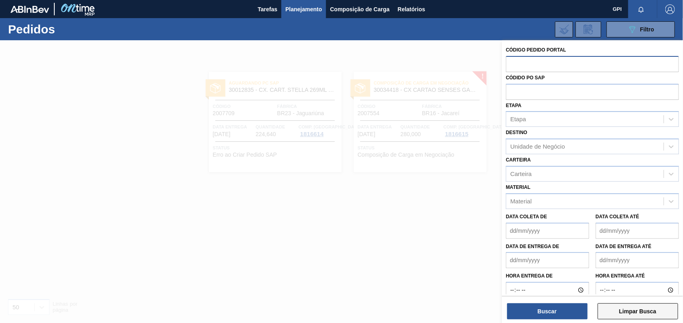
click at [632, 317] on button "Limpar Busca" at bounding box center [637, 311] width 80 height 16
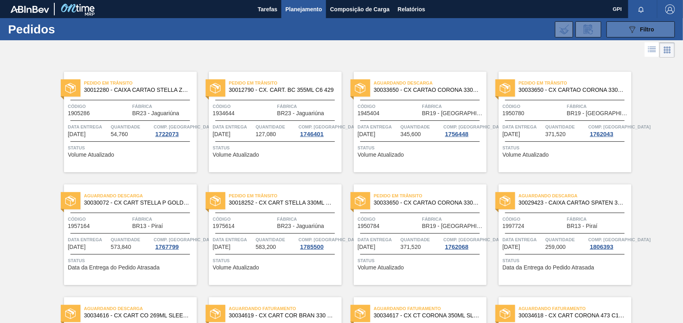
click at [624, 29] on button "089F7B8B-B2A5-4AFE-B5C0-19BA573D28AC Filtro" at bounding box center [640, 29] width 68 height 16
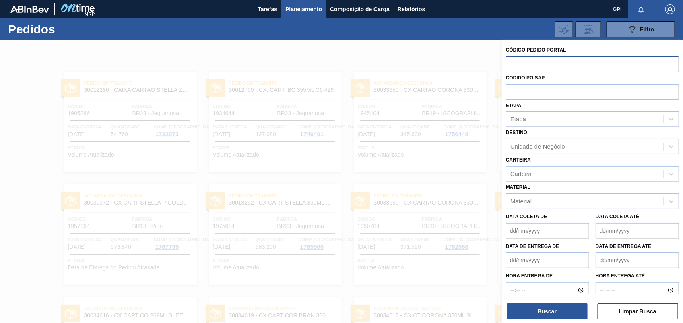
click at [552, 62] on input "text" at bounding box center [592, 63] width 173 height 15
paste input "2007709"
type input "2007709"
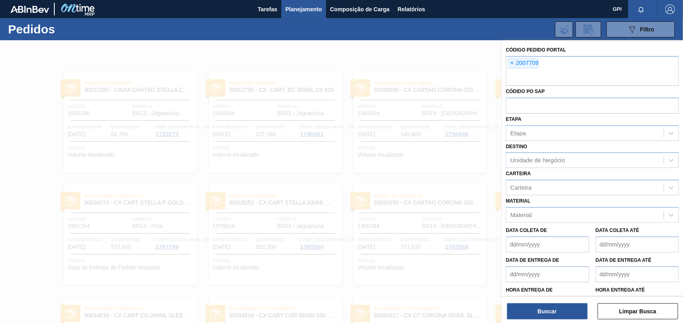
paste input "2008204"
type input "2008204"
click at [556, 311] on button "Buscar" at bounding box center [547, 311] width 80 height 16
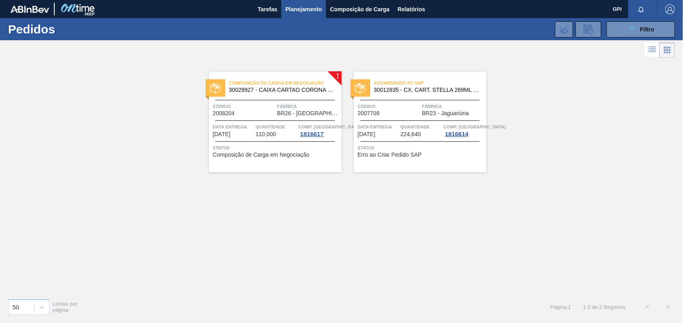
click at [400, 99] on div "Aguardando PC SAP 30012835 - CX. CART. STELLA 269ML C8 429 Código 2007709 Fábri…" at bounding box center [420, 122] width 133 height 101
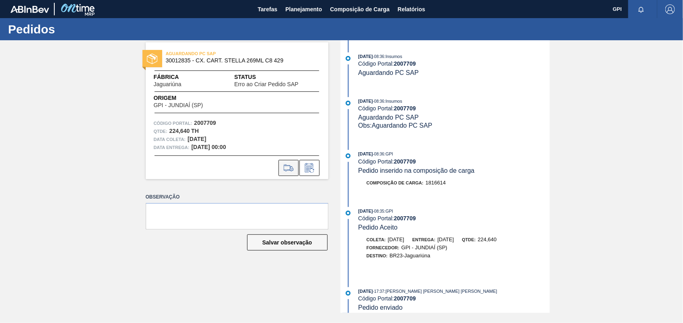
click at [283, 162] on button at bounding box center [288, 168] width 20 height 16
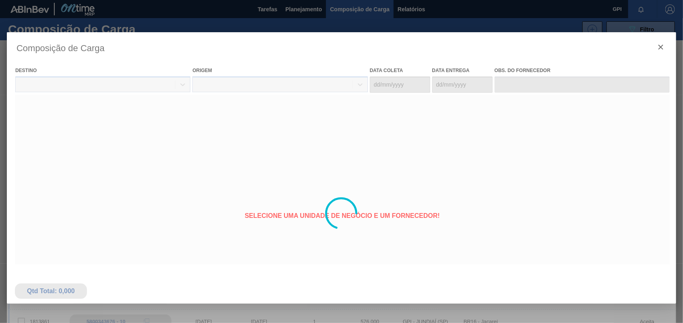
type coleta "[DATE]"
type entrega "[DATE]"
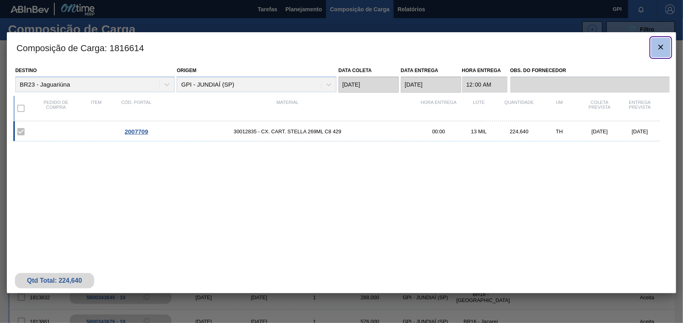
click at [658, 57] on button "botão de ícone" at bounding box center [660, 47] width 19 height 19
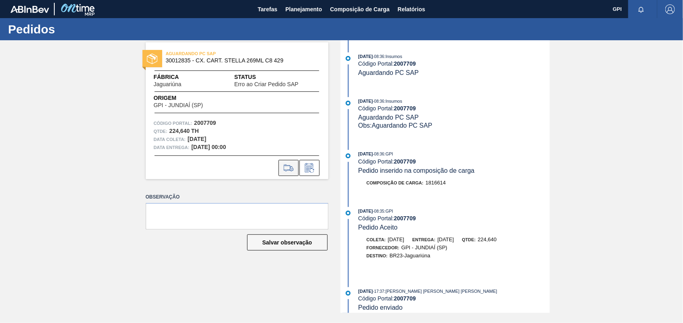
click at [289, 166] on icon at bounding box center [288, 168] width 13 height 10
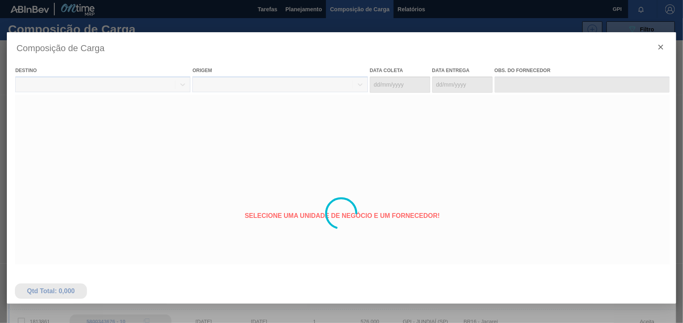
type coleta "[DATE]"
type entrega "[DATE]"
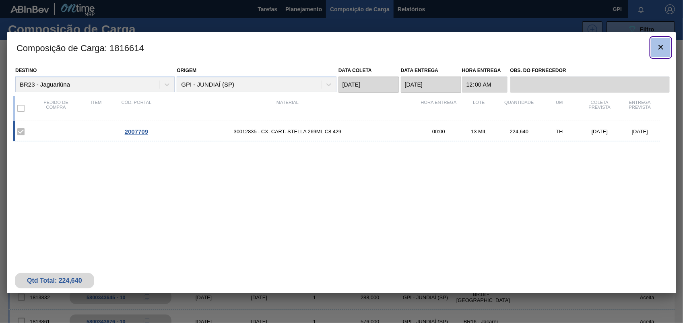
click at [661, 43] on icon "botão de ícone" at bounding box center [661, 47] width 10 height 10
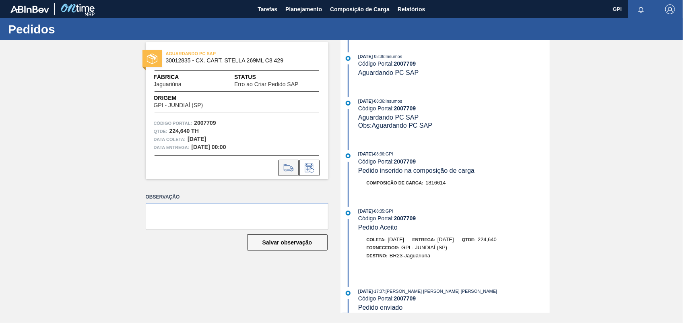
click at [290, 168] on icon at bounding box center [288, 168] width 9 height 6
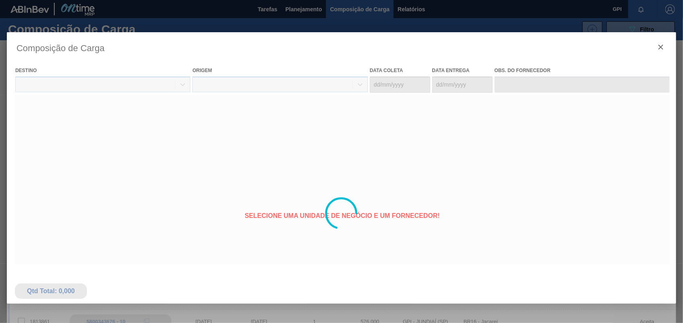
type coleta "[DATE]"
type entrega "[DATE]"
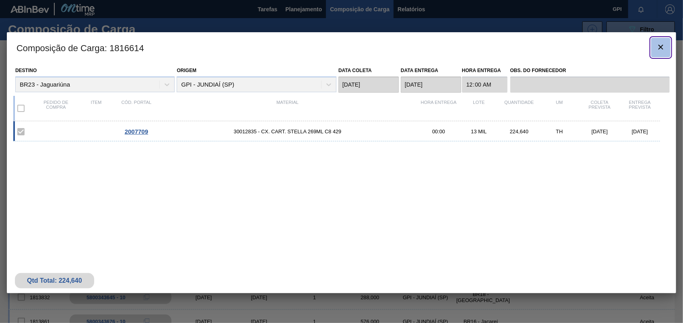
click at [664, 51] on span "botão de ícone" at bounding box center [661, 47] width 10 height 10
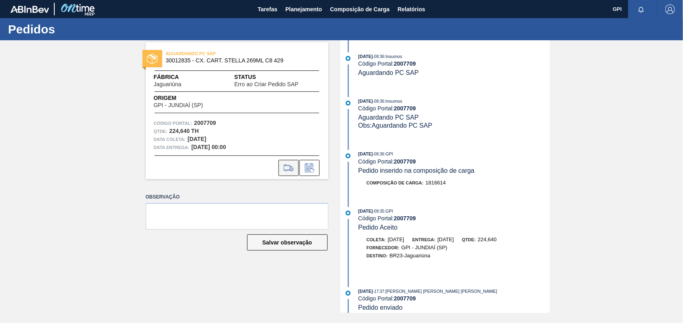
click at [286, 170] on icon at bounding box center [288, 170] width 7 height 2
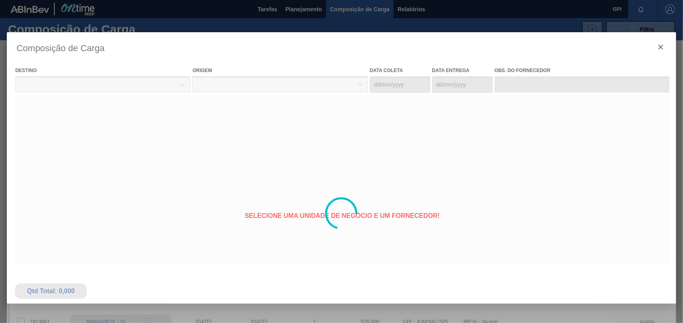
type coleta "[DATE]"
type entrega "[DATE]"
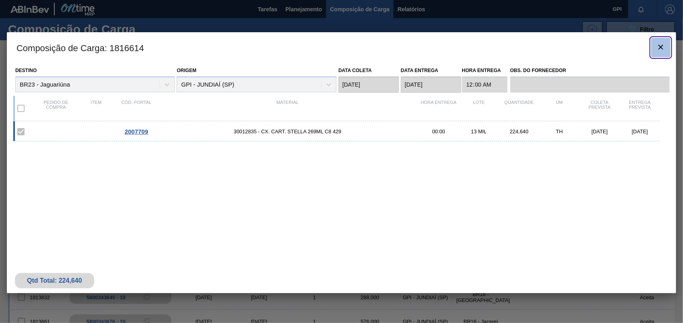
click at [662, 49] on icon "botão de ícone" at bounding box center [661, 47] width 10 height 10
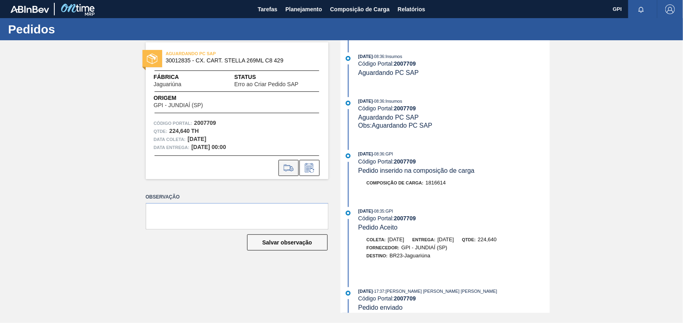
click at [286, 166] on icon at bounding box center [288, 168] width 13 height 10
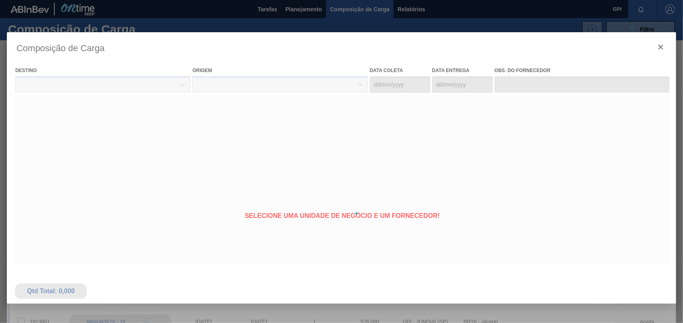
type coleta "[DATE]"
type entrega "[DATE]"
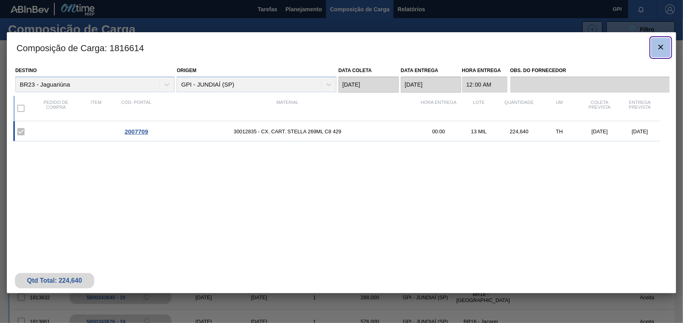
click at [659, 54] on button "botão de ícone" at bounding box center [660, 47] width 19 height 19
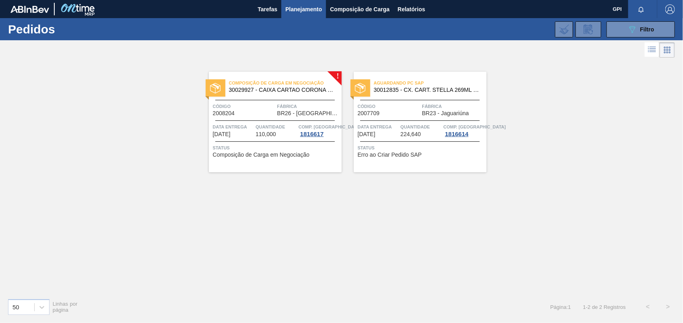
click at [252, 103] on span "Código" at bounding box center [244, 106] width 62 height 8
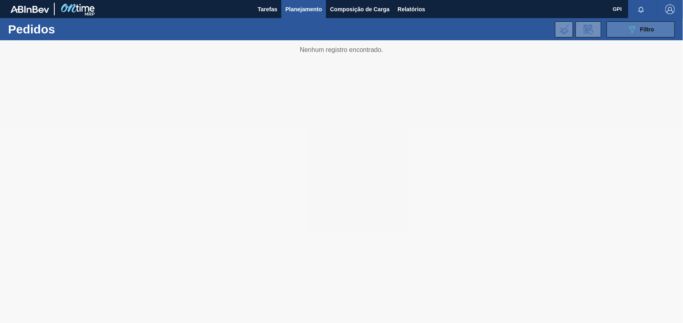
click at [634, 29] on icon "089F7B8B-B2A5-4AFE-B5C0-19BA573D28AC" at bounding box center [632, 30] width 10 height 10
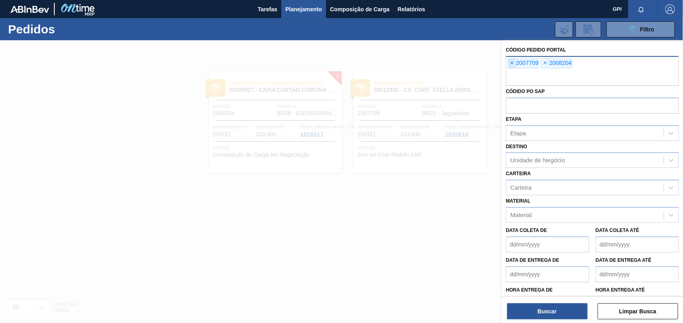
click at [509, 62] on span "×" at bounding box center [512, 63] width 8 height 10
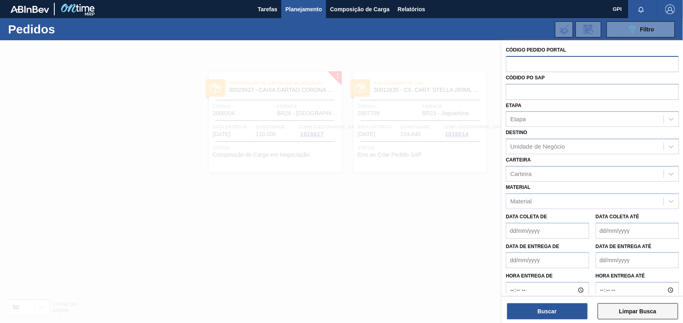
click at [650, 315] on button "Limpar Busca" at bounding box center [637, 311] width 80 height 16
